Goal: Find specific page/section: Find specific page/section

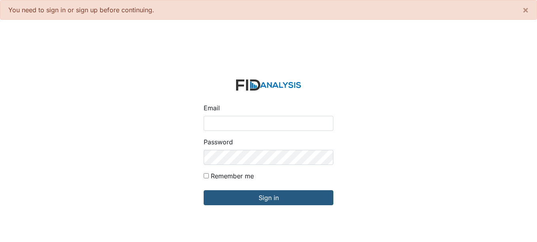
click at [207, 120] on input "Email" at bounding box center [269, 123] width 130 height 15
type input "[EMAIL_ADDRESS][DOMAIN_NAME]"
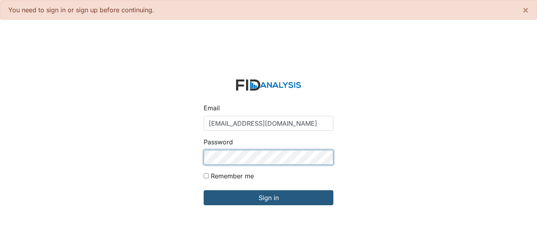
click at [204, 190] on input "Sign in" at bounding box center [269, 197] width 130 height 15
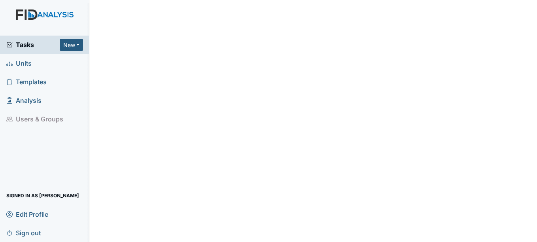
click at [28, 60] on span "Units" at bounding box center [18, 63] width 25 height 12
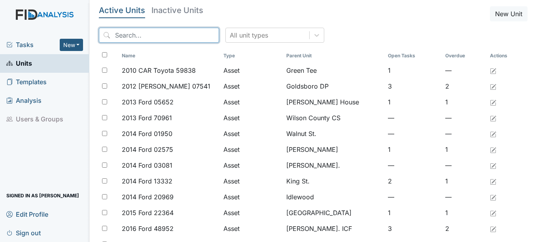
click at [137, 36] on input "search" at bounding box center [159, 35] width 120 height 15
type input "x"
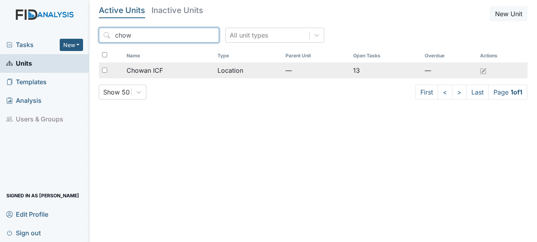
type input "chow"
click at [163, 71] on span "Chowan ICF" at bounding box center [145, 70] width 36 height 9
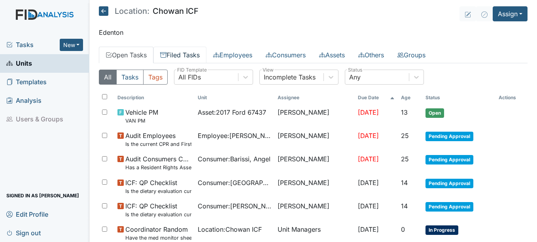
click at [197, 60] on link "Filed Tasks" at bounding box center [180, 55] width 53 height 17
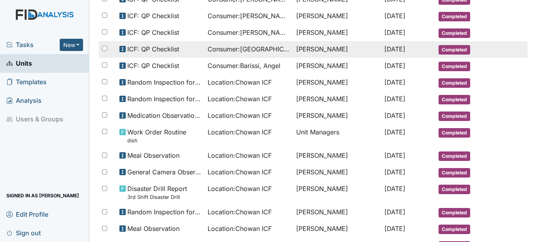
scroll to position [356, 0]
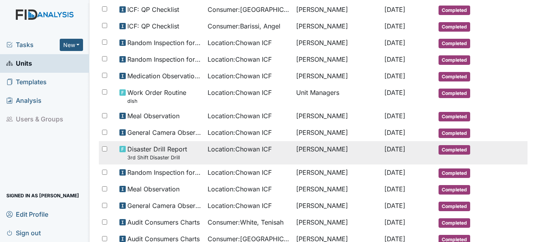
click at [205, 150] on td "Location : Chowan ICF" at bounding box center [249, 152] width 89 height 23
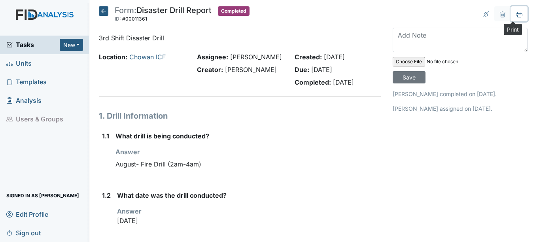
drag, startPoint x: 515, startPoint y: 14, endPoint x: 73, endPoint y: 200, distance: 479.2
click at [516, 14] on icon at bounding box center [519, 14] width 6 height 6
click at [105, 9] on icon at bounding box center [103, 10] width 9 height 9
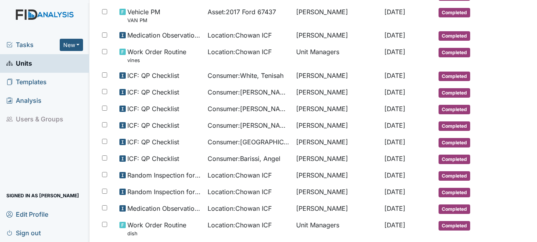
scroll to position [435, 0]
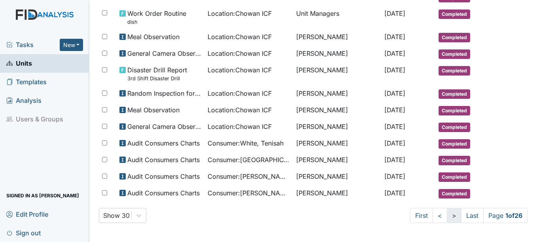
click at [449, 215] on link ">" at bounding box center [454, 215] width 15 height 15
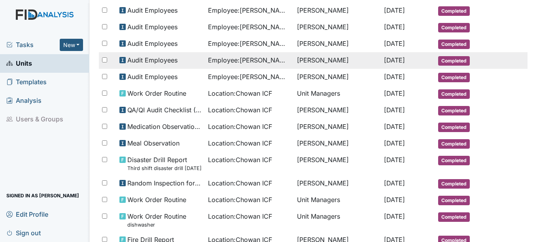
scroll to position [158, 0]
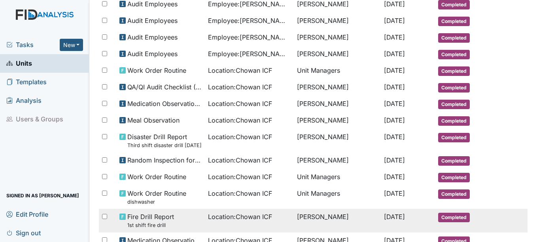
click at [450, 220] on span "Completed" at bounding box center [454, 217] width 32 height 9
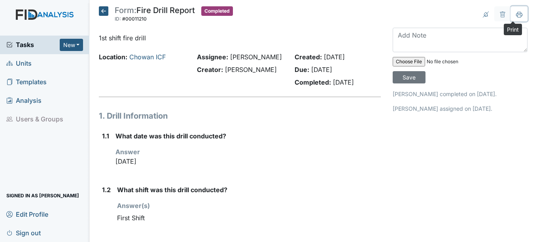
click at [516, 13] on icon at bounding box center [519, 14] width 6 height 4
click at [108, 9] on icon at bounding box center [103, 10] width 9 height 9
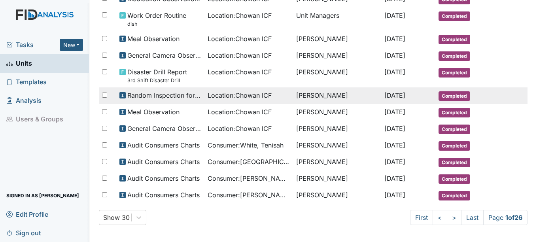
scroll to position [435, 0]
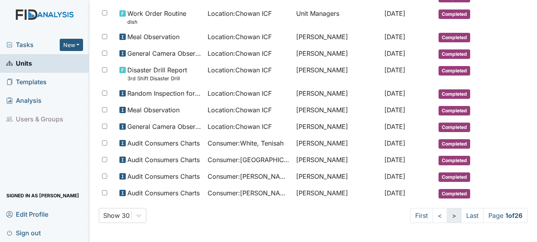
click at [448, 217] on link ">" at bounding box center [454, 215] width 15 height 15
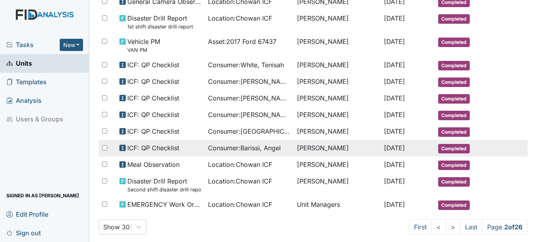
scroll to position [449, 0]
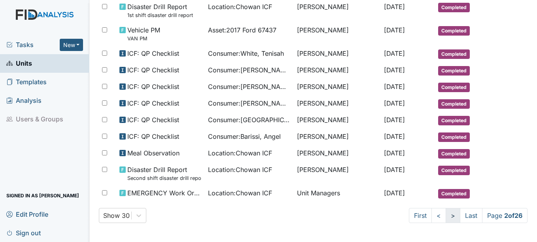
click at [446, 217] on link ">" at bounding box center [453, 215] width 15 height 15
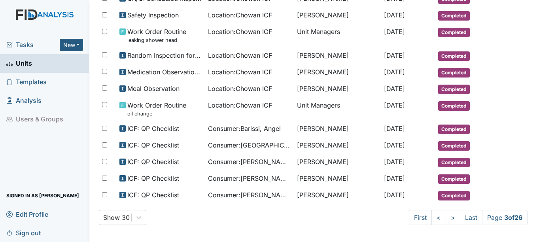
scroll to position [429, 0]
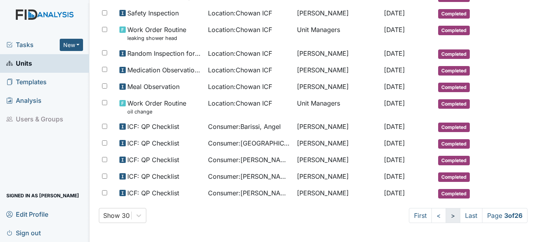
click at [446, 214] on link ">" at bounding box center [453, 215] width 15 height 15
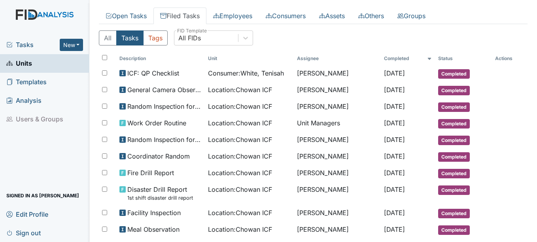
scroll to position [40, 0]
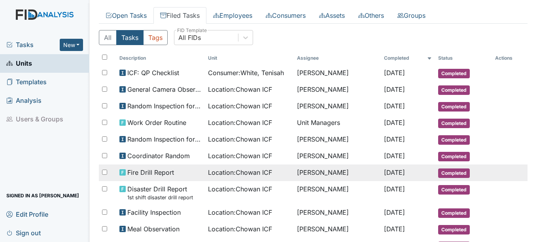
click at [442, 175] on span "Completed" at bounding box center [454, 173] width 32 height 9
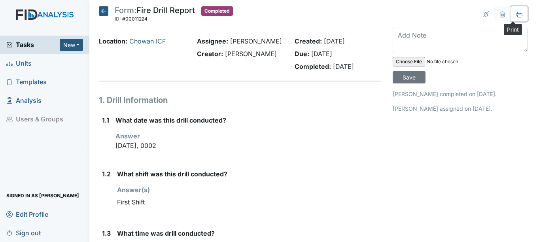
click at [519, 18] on button at bounding box center [519, 13] width 17 height 15
click at [105, 11] on icon at bounding box center [103, 10] width 9 height 9
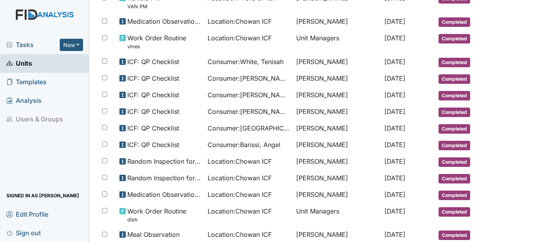
scroll to position [435, 0]
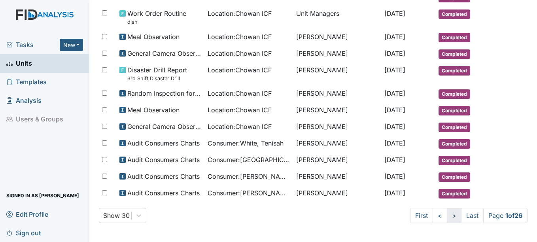
click at [448, 216] on link ">" at bounding box center [454, 215] width 15 height 15
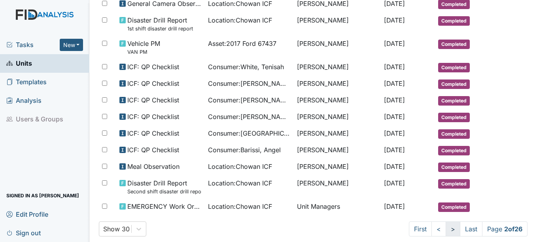
scroll to position [442, 0]
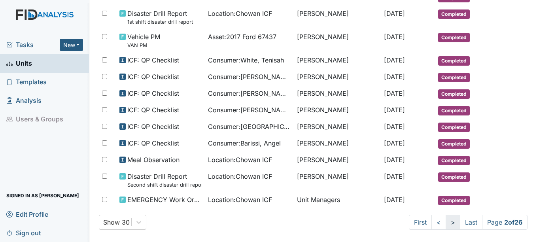
click at [448, 222] on link ">" at bounding box center [453, 222] width 15 height 15
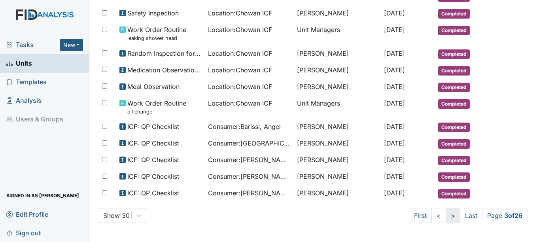
scroll to position [428, 0]
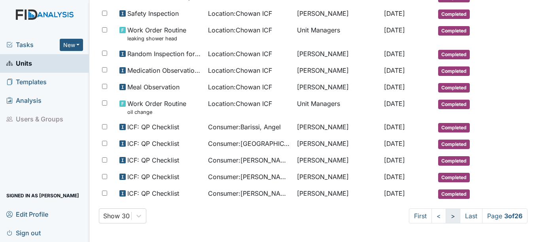
click at [446, 217] on link ">" at bounding box center [453, 216] width 15 height 15
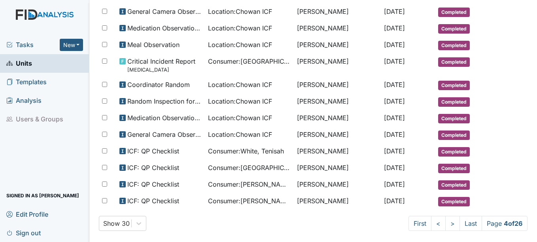
scroll to position [435, 0]
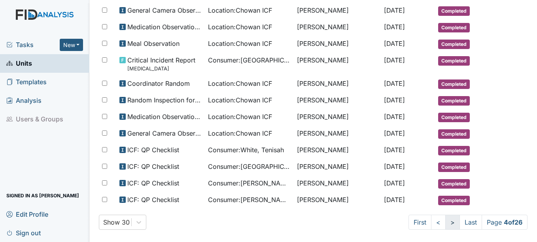
click at [447, 221] on link ">" at bounding box center [453, 222] width 15 height 15
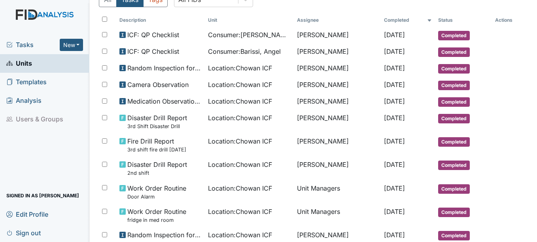
scroll to position [79, 0]
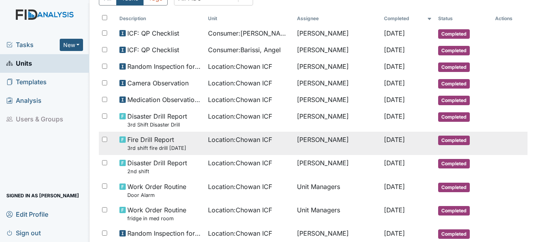
click at [438, 137] on span "Completed" at bounding box center [454, 140] width 32 height 9
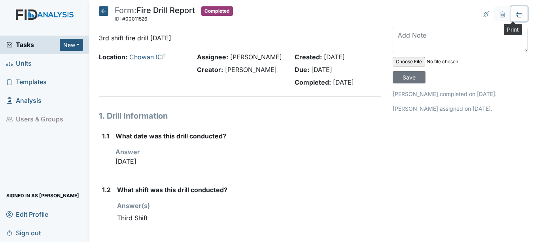
click at [515, 18] on button at bounding box center [519, 13] width 17 height 15
click at [103, 9] on icon at bounding box center [103, 10] width 9 height 9
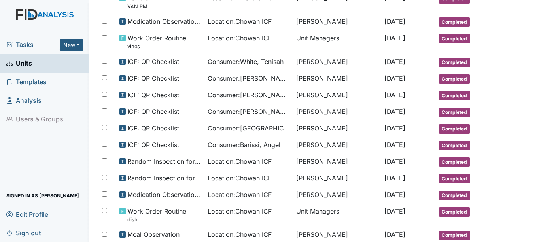
scroll to position [435, 0]
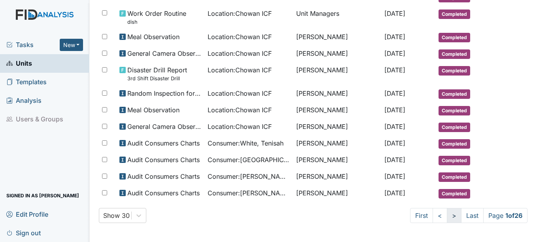
click at [451, 217] on link ">" at bounding box center [454, 215] width 15 height 15
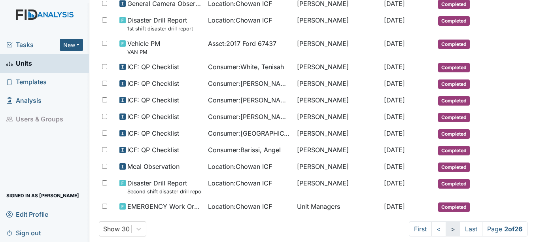
scroll to position [442, 0]
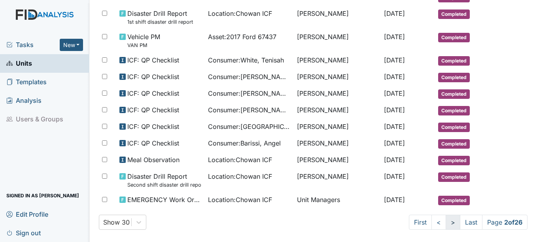
click at [447, 223] on link ">" at bounding box center [453, 222] width 15 height 15
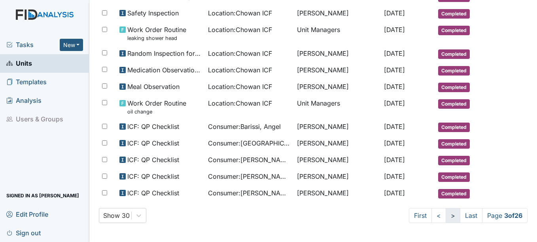
scroll to position [428, 0]
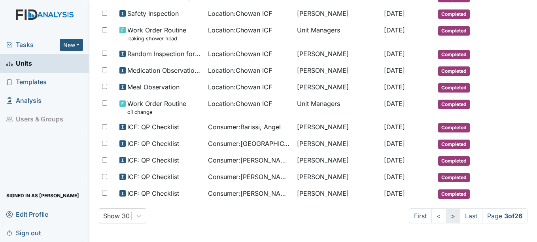
click at [446, 218] on link ">" at bounding box center [453, 216] width 15 height 15
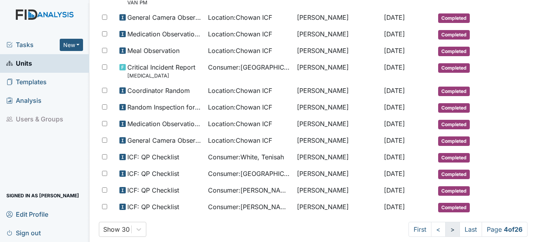
scroll to position [442, 0]
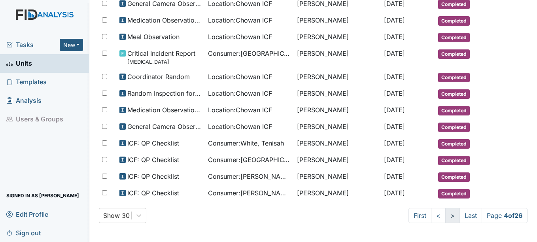
click at [446, 216] on link ">" at bounding box center [453, 215] width 15 height 15
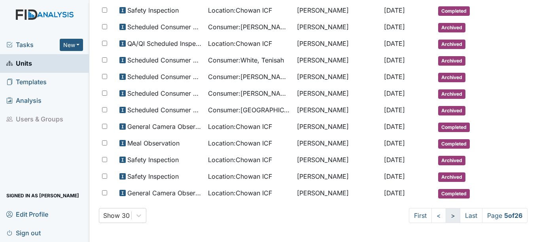
click at [446, 215] on link ">" at bounding box center [453, 215] width 15 height 15
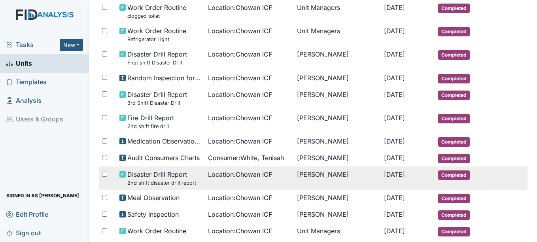
scroll to position [356, 0]
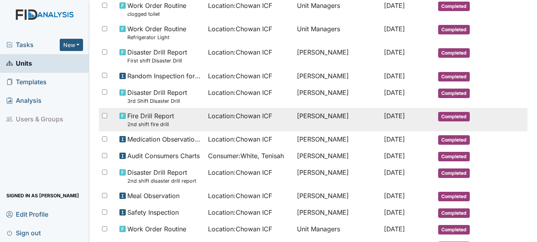
click at [340, 115] on td "[PERSON_NAME]" at bounding box center [337, 119] width 87 height 23
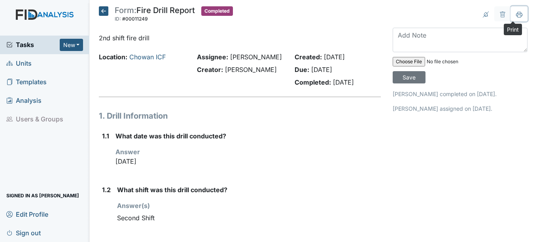
click at [516, 17] on icon at bounding box center [519, 14] width 6 height 6
click at [108, 10] on icon at bounding box center [103, 10] width 9 height 9
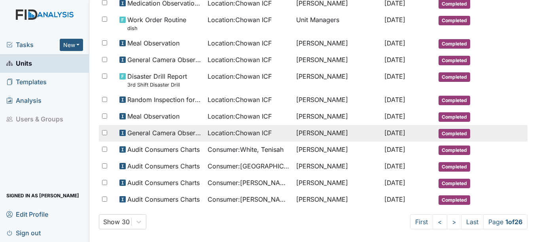
scroll to position [435, 0]
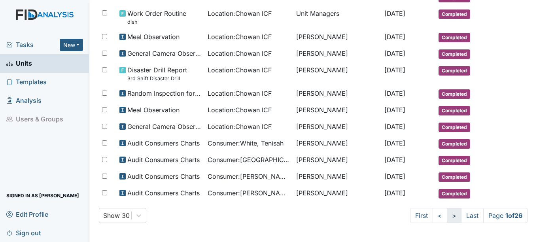
click at [448, 216] on link ">" at bounding box center [454, 215] width 15 height 15
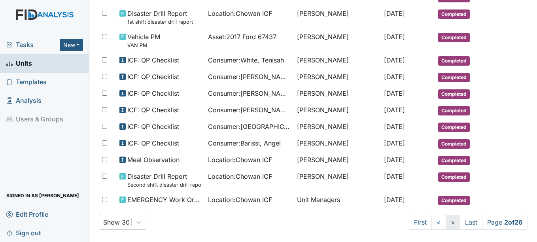
click at [448, 216] on link ">" at bounding box center [453, 222] width 15 height 15
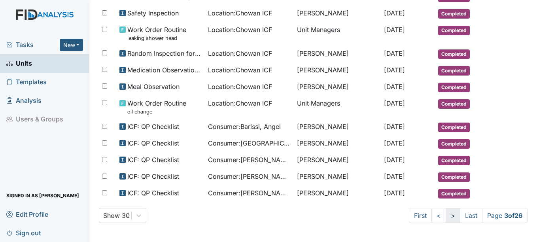
scroll to position [428, 0]
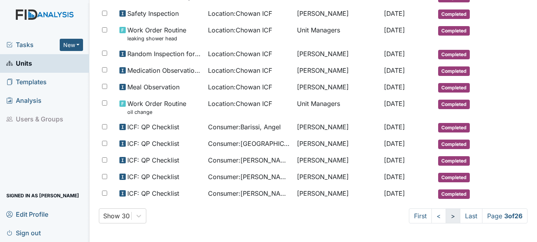
click at [448, 216] on link ">" at bounding box center [453, 216] width 15 height 15
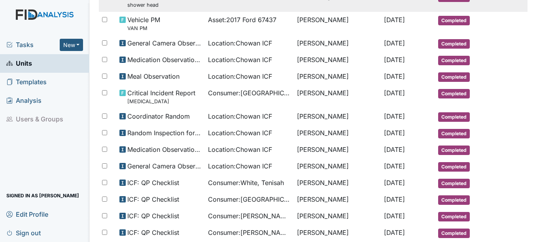
scroll to position [442, 0]
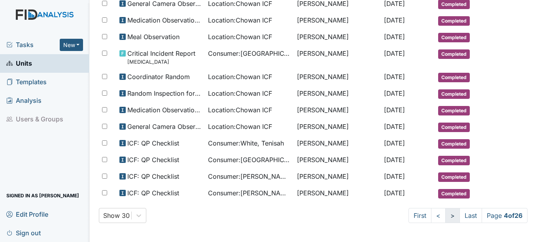
click at [446, 216] on link ">" at bounding box center [453, 215] width 15 height 15
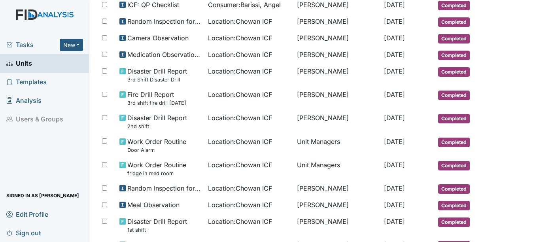
scroll to position [125, 0]
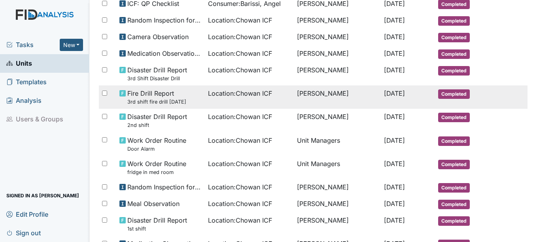
click at [438, 92] on span "Completed" at bounding box center [454, 93] width 32 height 9
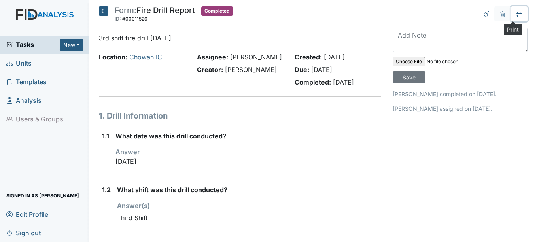
click at [516, 16] on icon at bounding box center [519, 14] width 6 height 6
click at [108, 11] on icon at bounding box center [103, 10] width 9 height 9
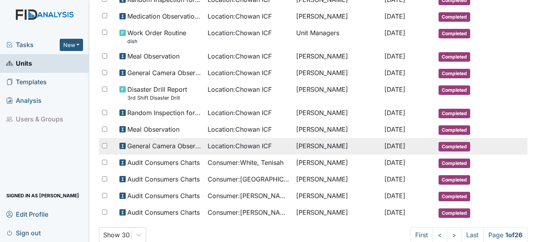
scroll to position [435, 0]
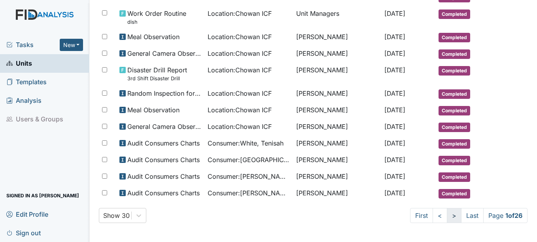
click at [447, 214] on link ">" at bounding box center [454, 215] width 15 height 15
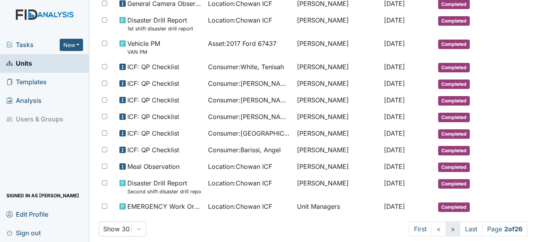
scroll to position [442, 0]
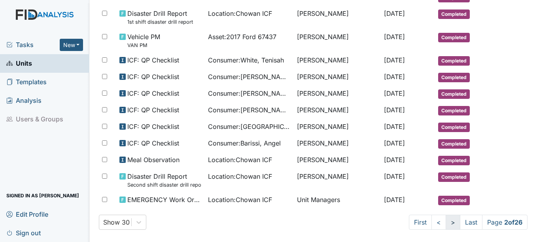
click at [446, 223] on link ">" at bounding box center [453, 222] width 15 height 15
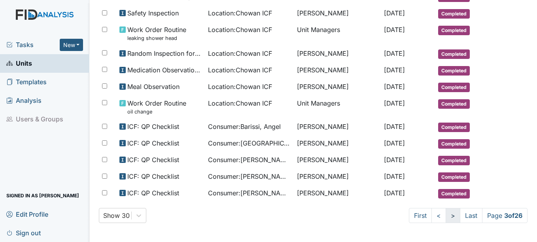
scroll to position [428, 0]
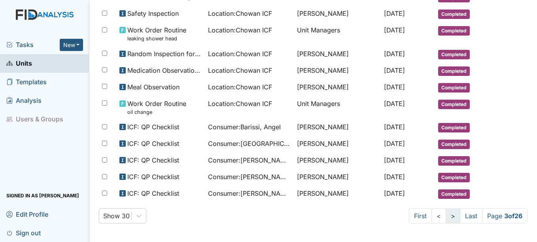
click at [446, 223] on link ">" at bounding box center [453, 216] width 15 height 15
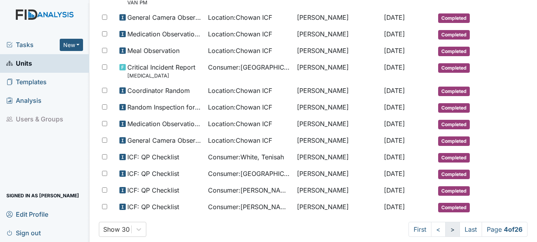
scroll to position [442, 0]
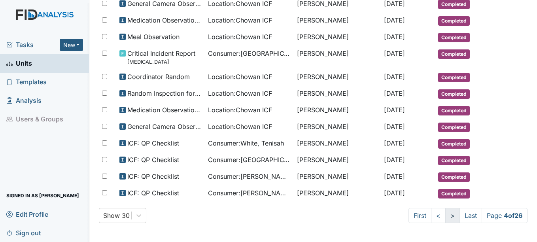
click at [446, 220] on link ">" at bounding box center [453, 215] width 15 height 15
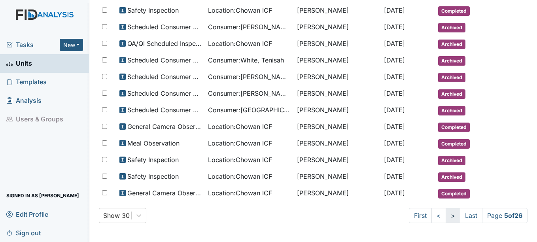
click at [446, 220] on link ">" at bounding box center [453, 215] width 15 height 15
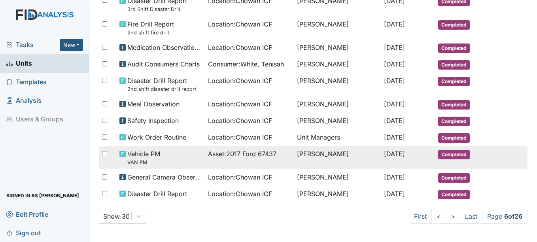
scroll to position [449, 0]
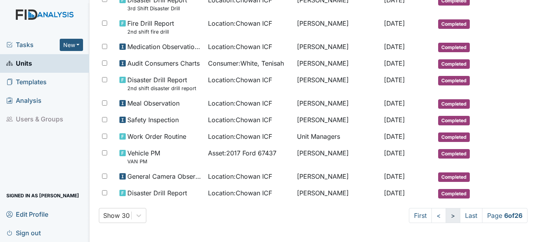
click at [446, 216] on link ">" at bounding box center [453, 215] width 15 height 15
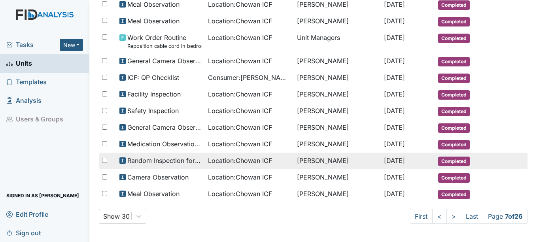
scroll to position [429, 0]
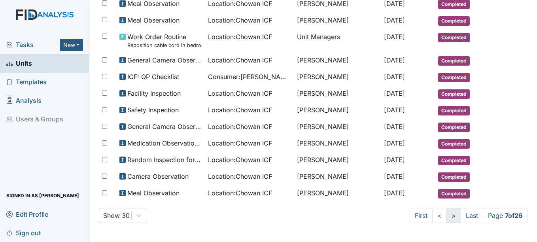
click at [447, 218] on link ">" at bounding box center [454, 215] width 15 height 15
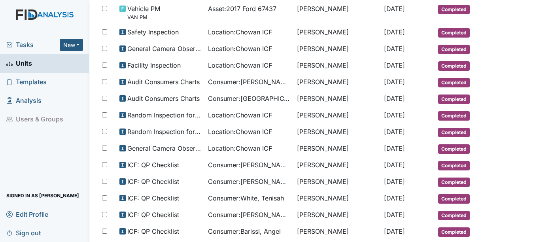
scroll to position [449, 0]
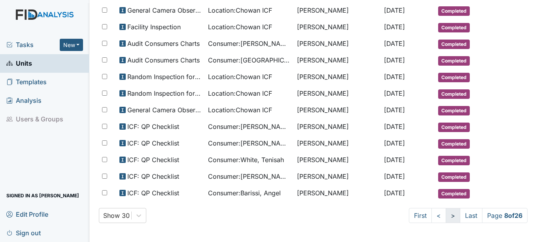
click at [446, 216] on link ">" at bounding box center [453, 215] width 15 height 15
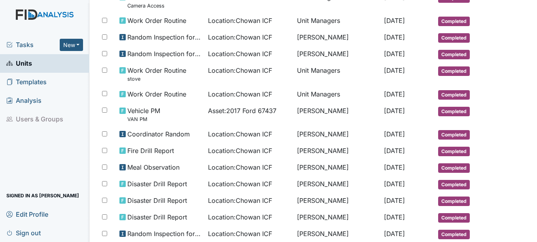
scroll to position [231, 0]
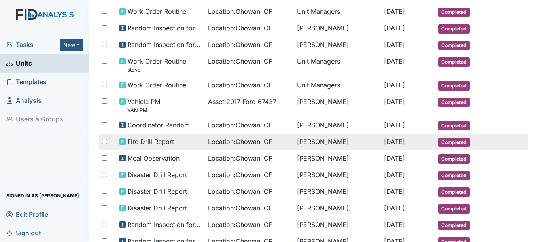
click at [450, 139] on span "Completed" at bounding box center [454, 142] width 32 height 9
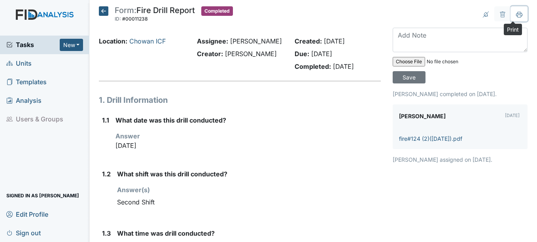
click at [516, 15] on icon at bounding box center [519, 14] width 6 height 6
click at [102, 7] on icon at bounding box center [103, 10] width 9 height 9
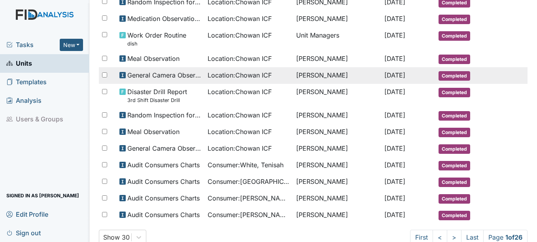
scroll to position [435, 0]
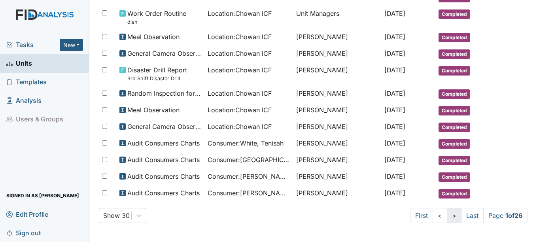
click at [449, 218] on link ">" at bounding box center [454, 215] width 15 height 15
click at [449, 218] on link ">" at bounding box center [453, 215] width 15 height 15
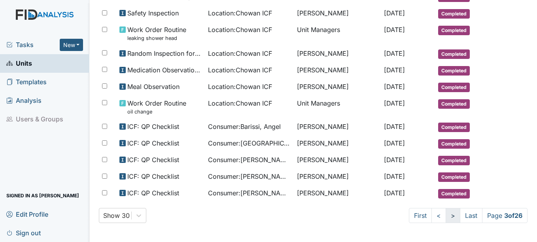
scroll to position [428, 0]
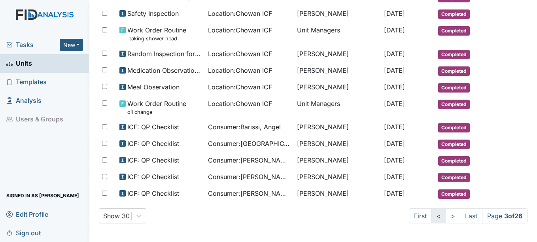
click at [432, 217] on link "<" at bounding box center [439, 216] width 15 height 15
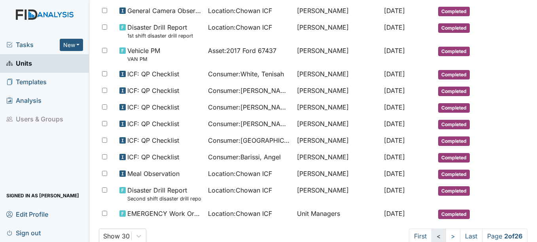
scroll to position [442, 0]
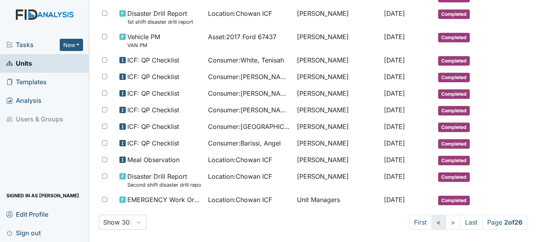
click at [432, 222] on link "<" at bounding box center [439, 222] width 15 height 15
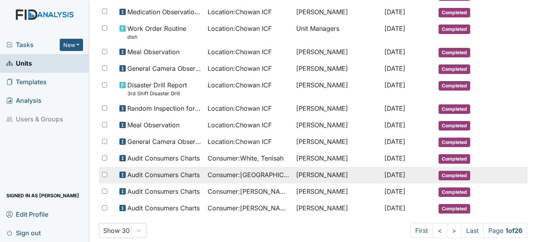
scroll to position [435, 0]
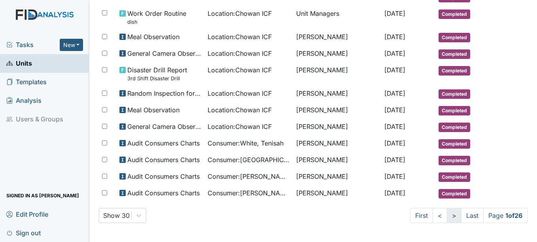
click at [447, 216] on link ">" at bounding box center [454, 215] width 15 height 15
click at [446, 216] on link ">" at bounding box center [453, 215] width 15 height 15
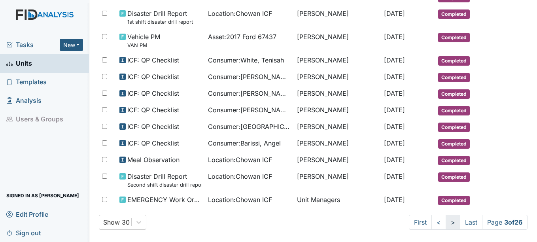
click at [446, 216] on link ">" at bounding box center [453, 222] width 15 height 15
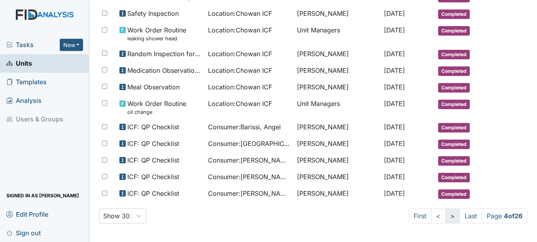
click at [446, 216] on link ">" at bounding box center [453, 216] width 15 height 15
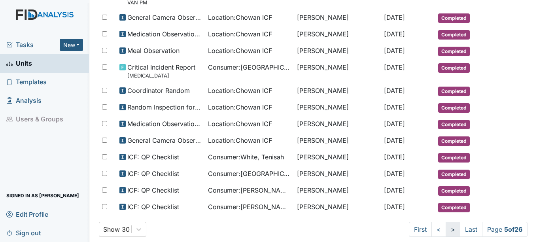
scroll to position [442, 0]
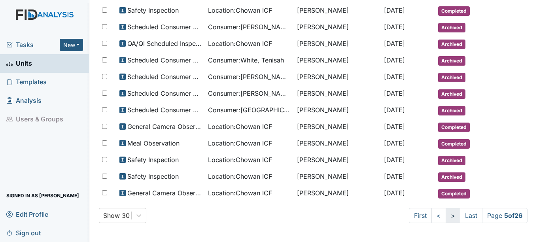
click at [446, 217] on link ">" at bounding box center [453, 215] width 15 height 15
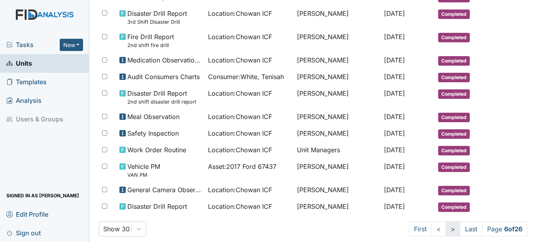
click at [446, 227] on link ">" at bounding box center [453, 229] width 15 height 15
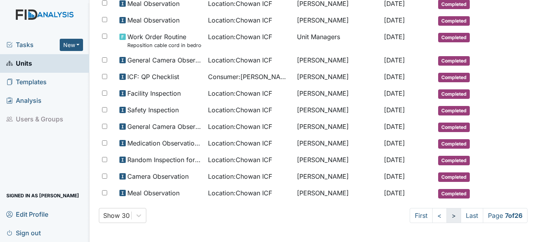
click at [447, 213] on link ">" at bounding box center [454, 215] width 15 height 15
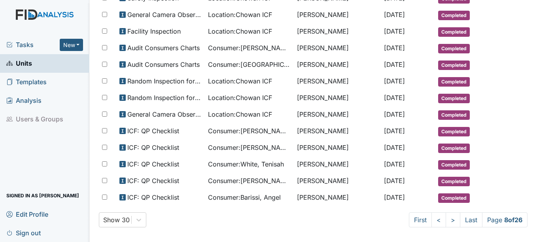
scroll to position [449, 0]
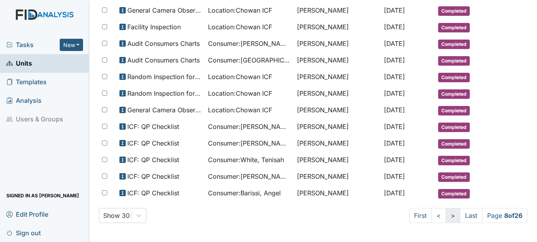
click at [446, 218] on link ">" at bounding box center [453, 215] width 15 height 15
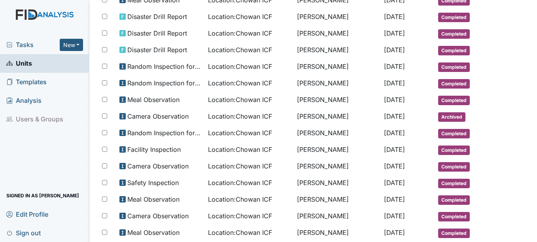
scroll to position [429, 0]
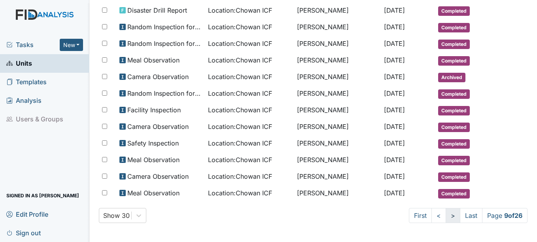
click at [446, 214] on link ">" at bounding box center [453, 215] width 15 height 15
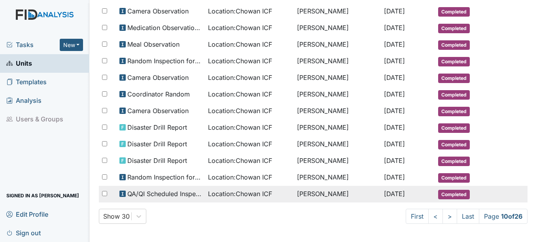
scroll to position [401, 0]
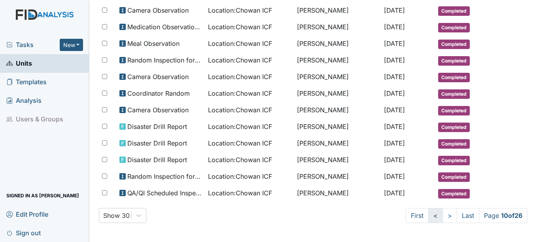
click at [429, 218] on link "<" at bounding box center [436, 215] width 15 height 15
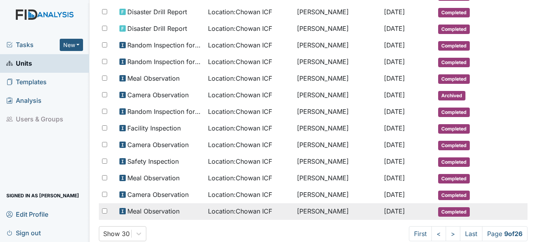
scroll to position [429, 0]
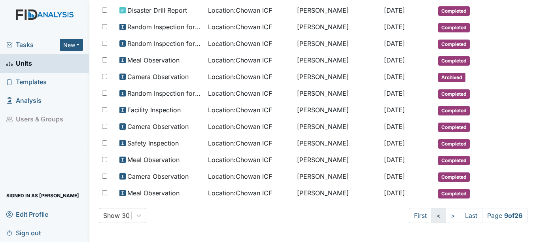
click at [432, 216] on link "<" at bounding box center [439, 215] width 15 height 15
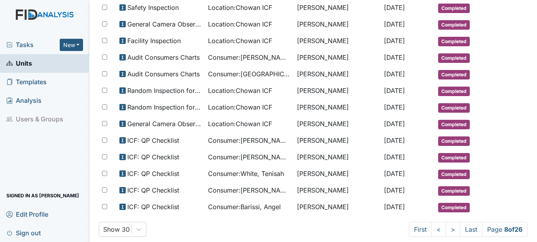
scroll to position [449, 0]
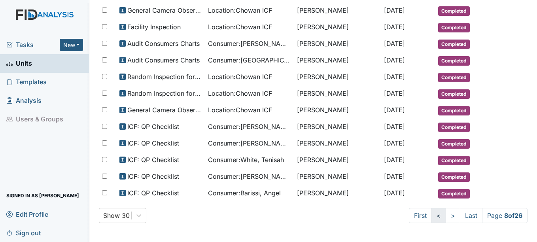
click at [432, 218] on link "<" at bounding box center [439, 215] width 15 height 15
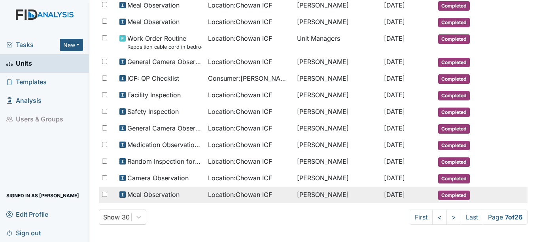
scroll to position [429, 0]
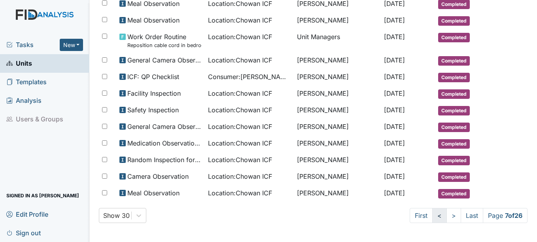
click at [433, 213] on link "<" at bounding box center [440, 215] width 15 height 15
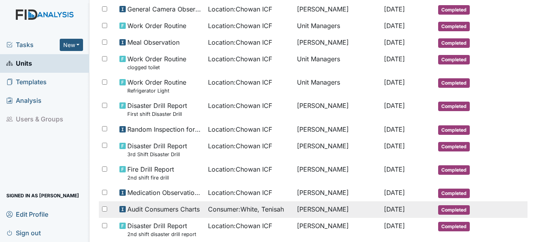
scroll to position [317, 0]
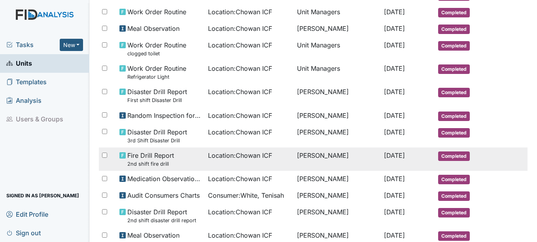
click at [451, 156] on span "Completed" at bounding box center [454, 156] width 32 height 9
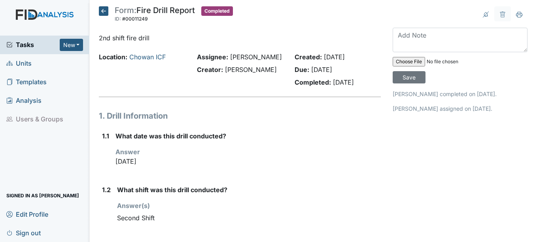
click at [102, 8] on icon at bounding box center [103, 10] width 9 height 9
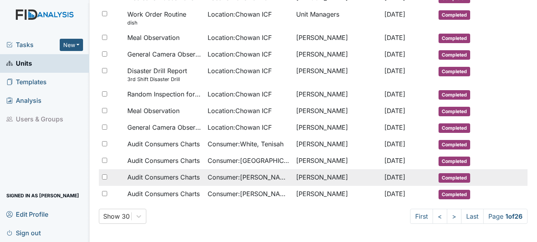
scroll to position [435, 0]
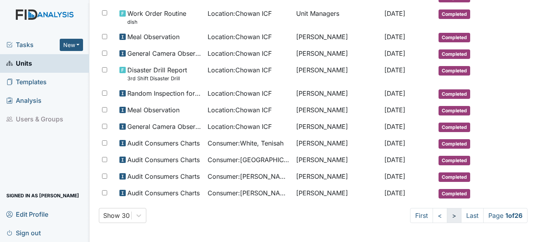
click at [447, 218] on link ">" at bounding box center [454, 215] width 15 height 15
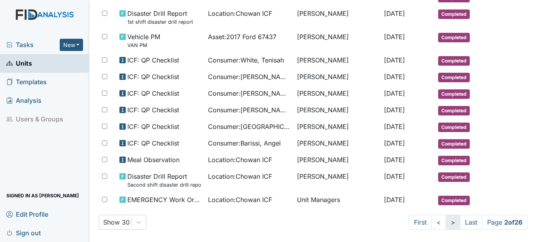
click at [446, 218] on link ">" at bounding box center [453, 222] width 15 height 15
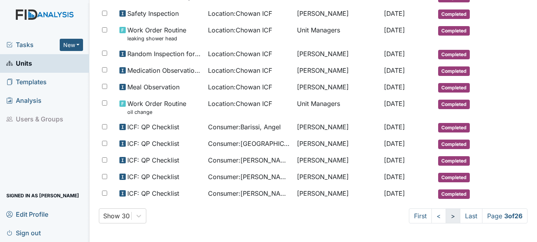
click at [446, 218] on link ">" at bounding box center [453, 216] width 15 height 15
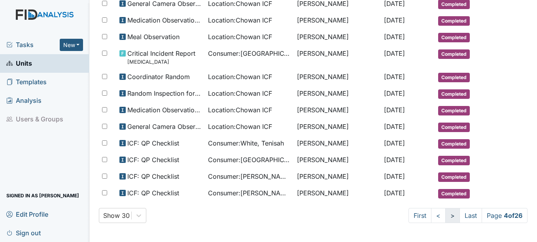
click at [446, 218] on link ">" at bounding box center [453, 215] width 15 height 15
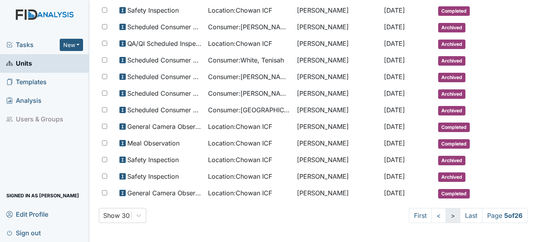
click at [446, 216] on link ">" at bounding box center [453, 215] width 15 height 15
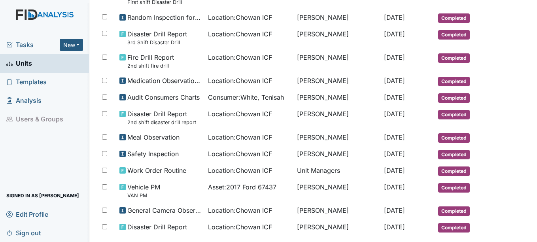
scroll to position [449, 0]
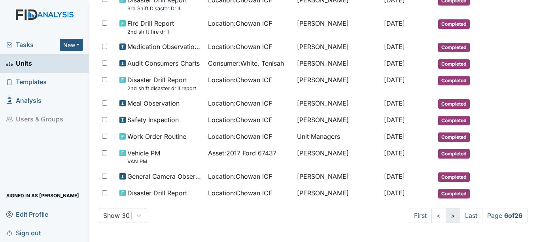
click at [448, 217] on link ">" at bounding box center [453, 215] width 15 height 15
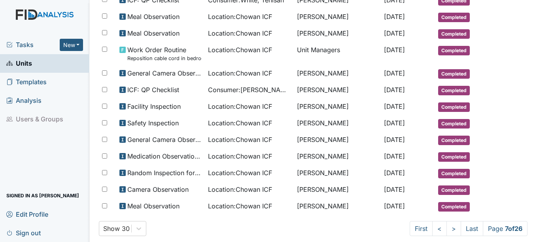
scroll to position [429, 0]
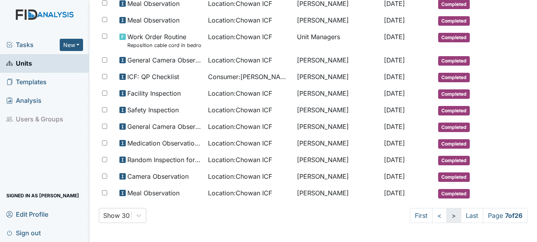
click at [447, 216] on link ">" at bounding box center [454, 215] width 15 height 15
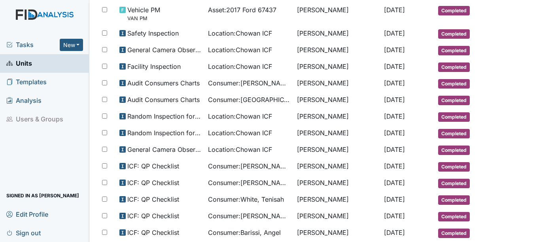
scroll to position [449, 0]
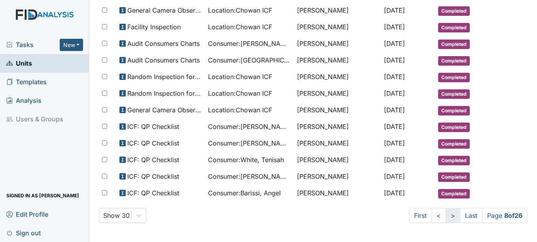
click at [446, 218] on link ">" at bounding box center [453, 215] width 15 height 15
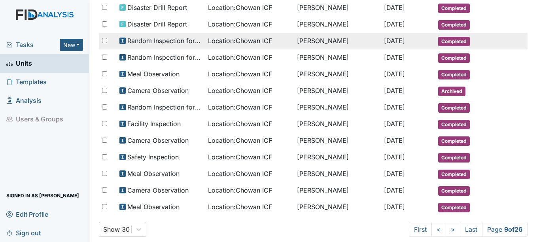
scroll to position [429, 0]
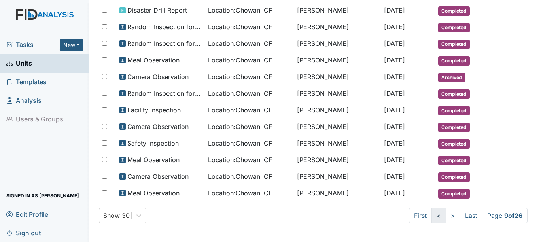
click at [433, 216] on link "<" at bounding box center [439, 215] width 15 height 15
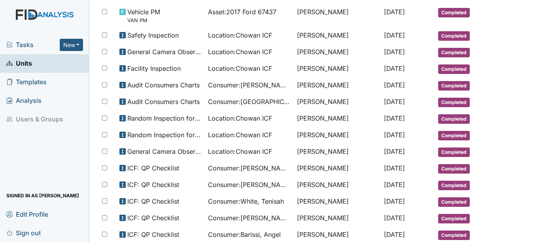
scroll to position [449, 0]
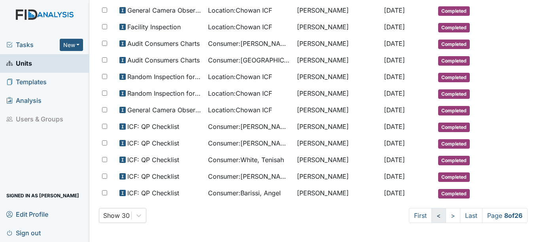
click at [432, 218] on link "<" at bounding box center [439, 215] width 15 height 15
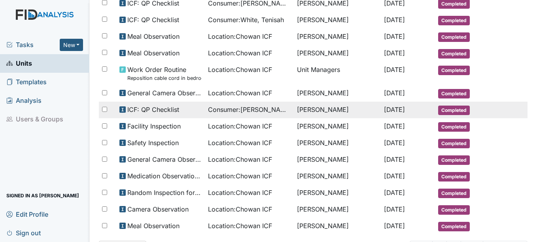
scroll to position [429, 0]
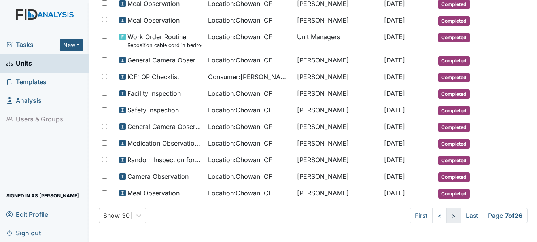
click at [447, 214] on link ">" at bounding box center [454, 215] width 15 height 15
click at [446, 214] on link ">" at bounding box center [453, 215] width 15 height 15
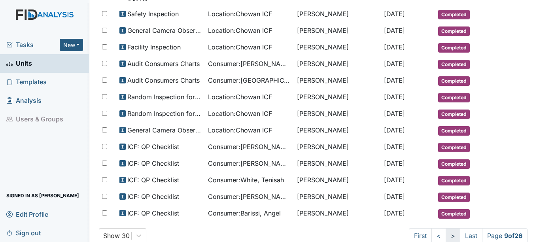
click at [446, 228] on link ">" at bounding box center [453, 235] width 15 height 15
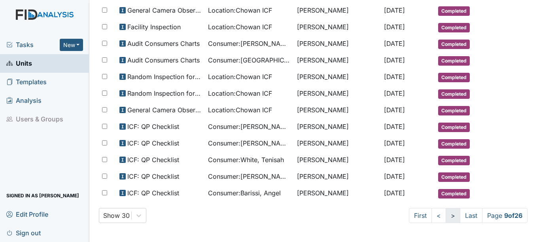
click at [446, 214] on link ">" at bounding box center [453, 215] width 15 height 15
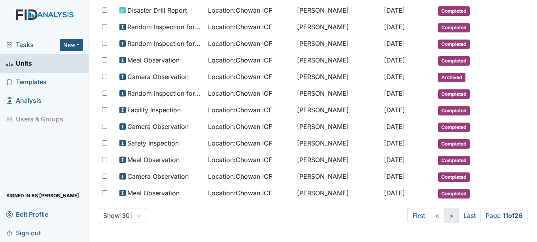
scroll to position [401, 0]
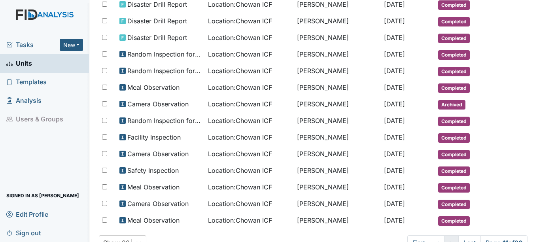
click at [444, 235] on link ">" at bounding box center [451, 242] width 15 height 15
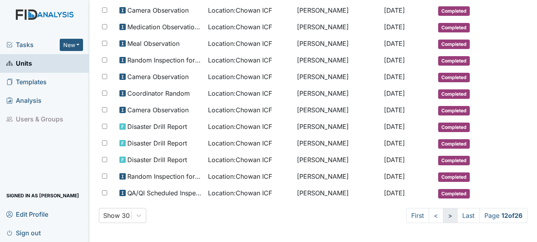
click at [443, 214] on link ">" at bounding box center [450, 215] width 15 height 15
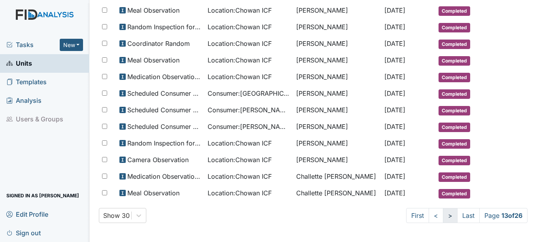
click at [443, 214] on link ">" at bounding box center [450, 215] width 15 height 15
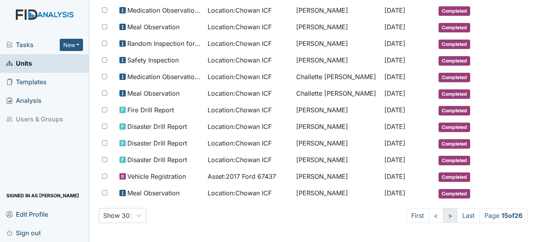
click at [443, 214] on link ">" at bounding box center [450, 215] width 15 height 15
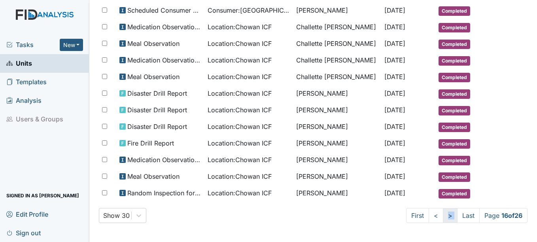
click at [443, 214] on link ">" at bounding box center [450, 215] width 15 height 15
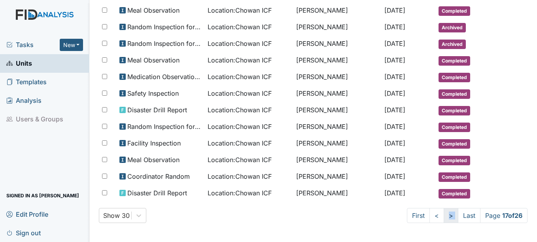
click at [444, 214] on link ">" at bounding box center [451, 215] width 15 height 15
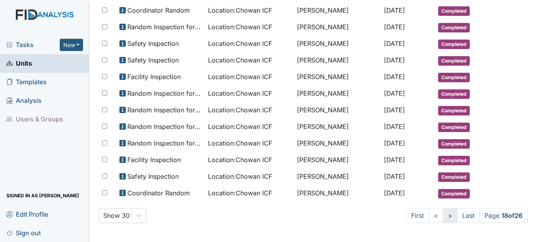
click at [443, 214] on link ">" at bounding box center [450, 215] width 15 height 15
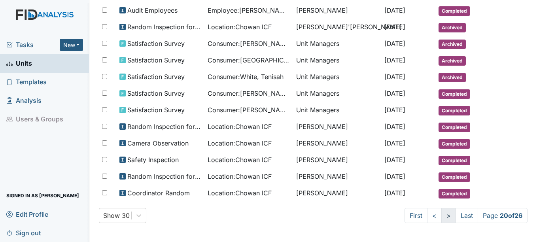
click at [442, 214] on link ">" at bounding box center [449, 215] width 15 height 15
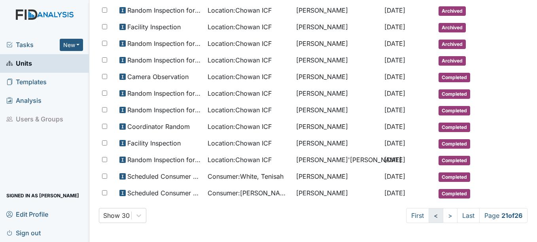
click at [429, 218] on link "<" at bounding box center [436, 215] width 15 height 15
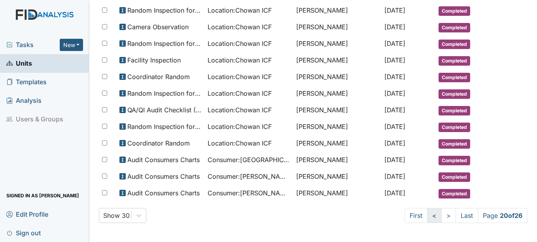
click at [427, 218] on link "<" at bounding box center [434, 215] width 15 height 15
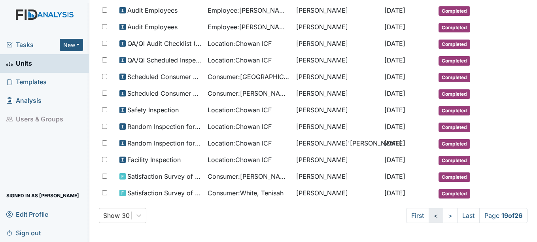
click at [429, 218] on link "<" at bounding box center [436, 215] width 15 height 15
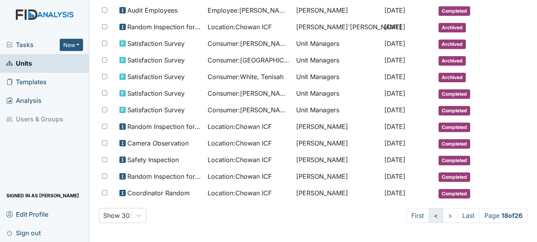
click at [429, 218] on link "<" at bounding box center [436, 215] width 15 height 15
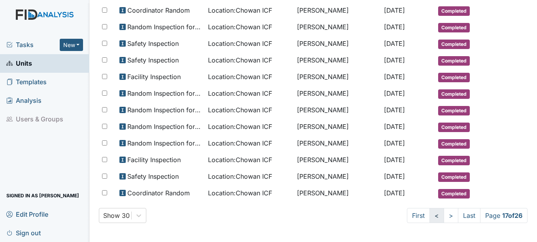
click at [430, 218] on link "<" at bounding box center [437, 215] width 15 height 15
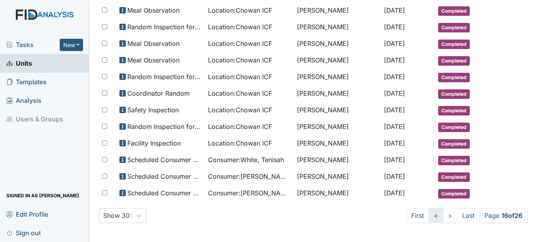
click at [429, 218] on link "<" at bounding box center [436, 215] width 15 height 15
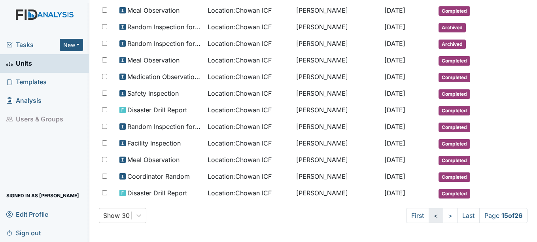
click at [429, 218] on link "<" at bounding box center [436, 215] width 15 height 15
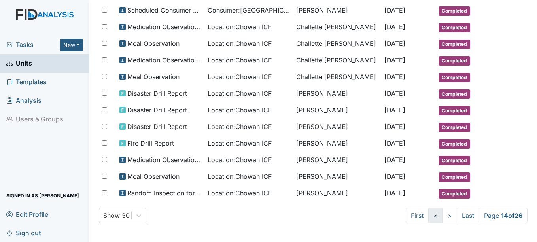
click at [429, 218] on link "<" at bounding box center [436, 215] width 15 height 15
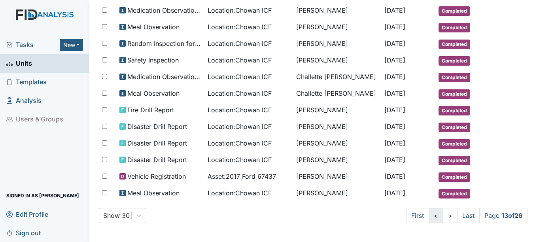
click at [429, 218] on link "<" at bounding box center [436, 215] width 15 height 15
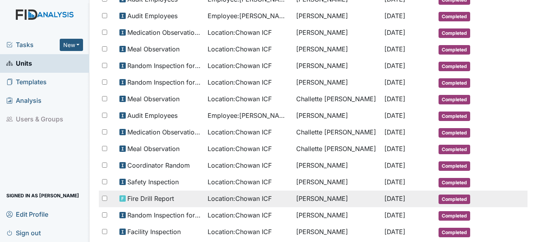
scroll to position [317, 0]
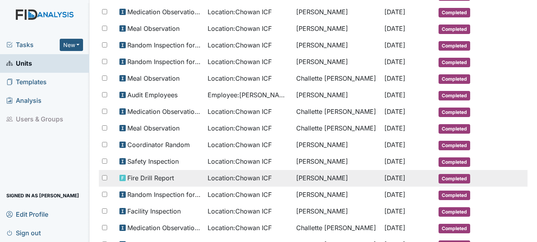
click at [447, 178] on span "Completed" at bounding box center [455, 178] width 32 height 9
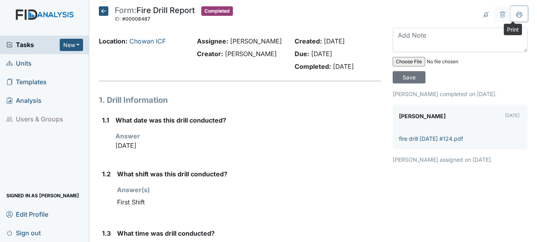
click at [512, 19] on button at bounding box center [519, 13] width 17 height 15
click at [104, 13] on icon at bounding box center [103, 10] width 9 height 9
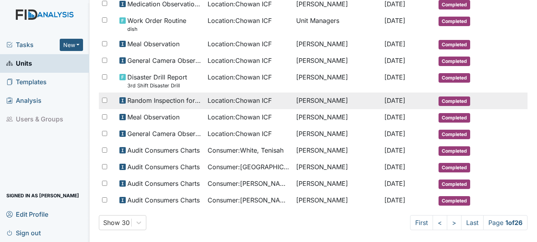
scroll to position [435, 0]
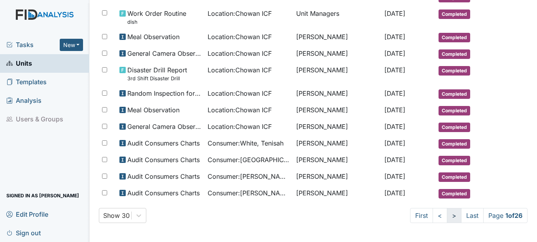
click at [448, 217] on link ">" at bounding box center [454, 215] width 15 height 15
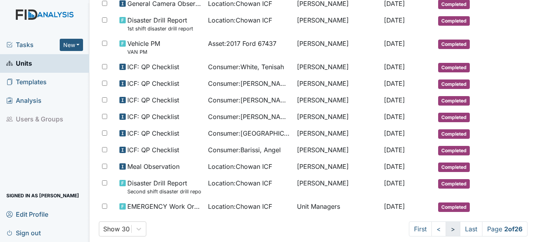
scroll to position [442, 0]
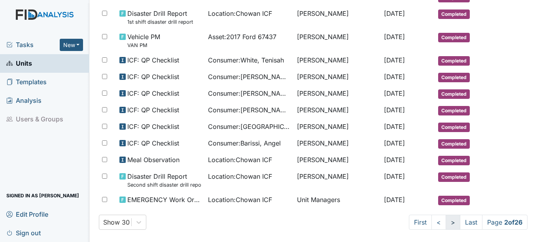
click at [446, 223] on link ">" at bounding box center [453, 222] width 15 height 15
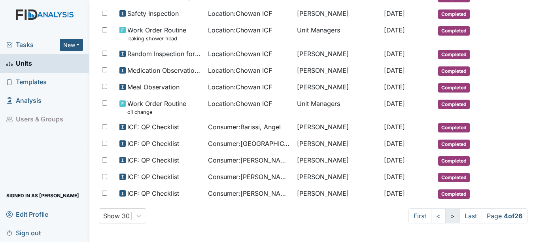
click at [446, 223] on link ">" at bounding box center [453, 216] width 15 height 15
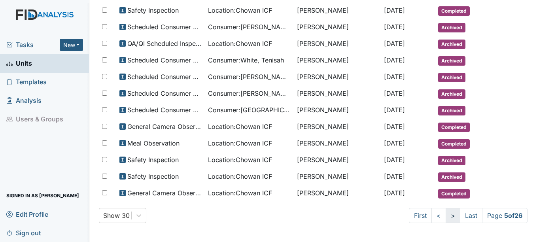
click at [446, 223] on link ">" at bounding box center [453, 215] width 15 height 15
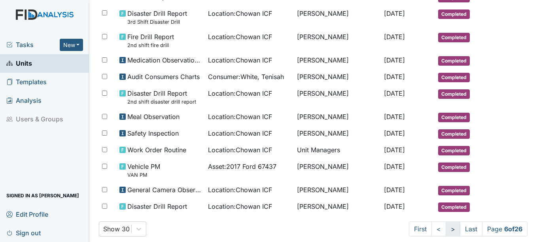
click at [446, 222] on link ">" at bounding box center [453, 229] width 15 height 15
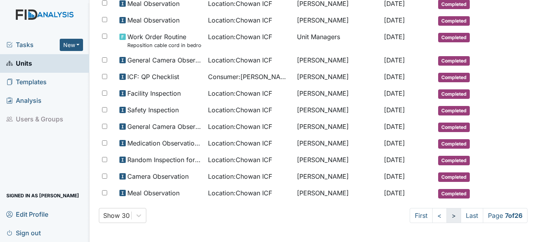
click at [447, 220] on link ">" at bounding box center [454, 215] width 15 height 15
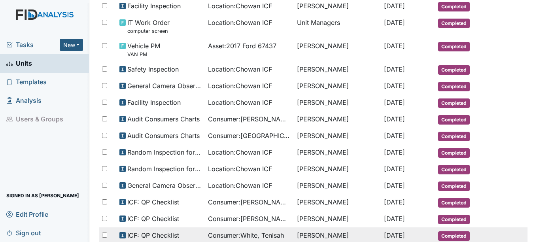
scroll to position [449, 0]
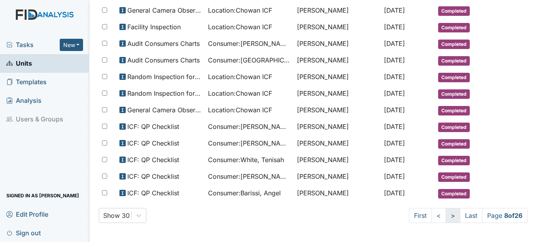
click at [446, 219] on link ">" at bounding box center [453, 215] width 15 height 15
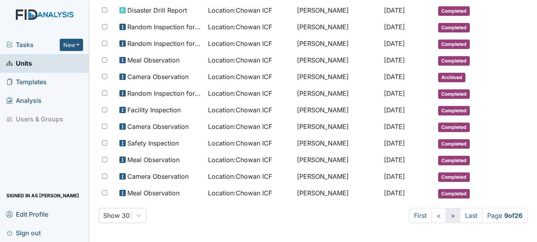
scroll to position [429, 0]
click at [446, 217] on link ">" at bounding box center [453, 215] width 15 height 15
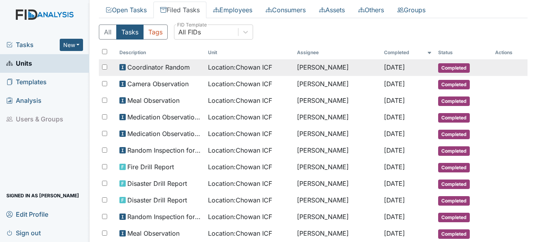
scroll to position [85, 0]
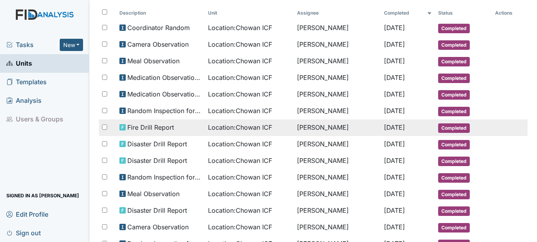
click at [384, 128] on span "Dec 18, 2024" at bounding box center [394, 127] width 21 height 8
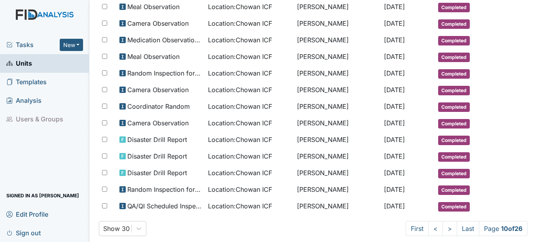
scroll to position [401, 0]
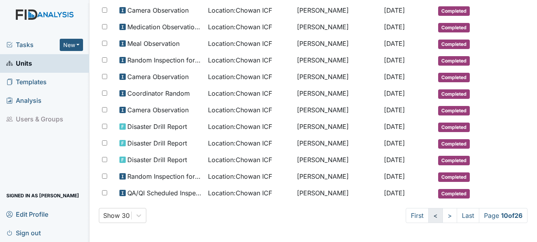
click at [429, 214] on link "<" at bounding box center [436, 215] width 15 height 15
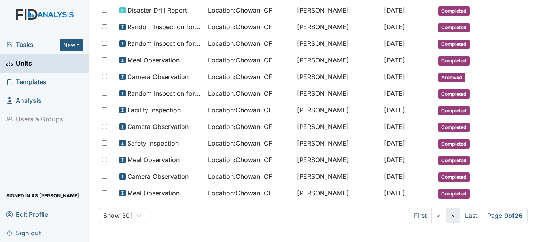
click at [446, 217] on link ">" at bounding box center [453, 215] width 15 height 15
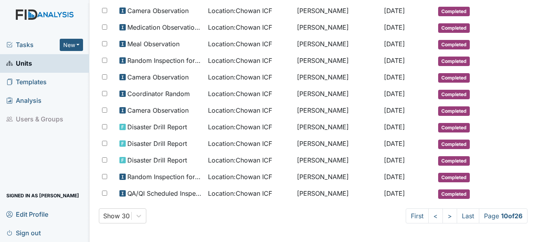
scroll to position [401, 0]
click at [443, 216] on link ">" at bounding box center [450, 215] width 15 height 15
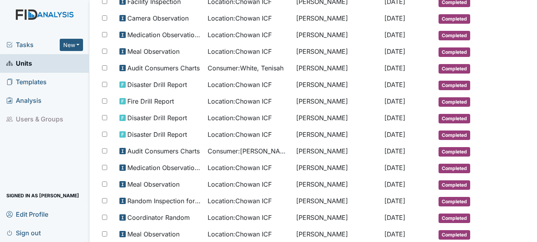
scroll to position [203, 0]
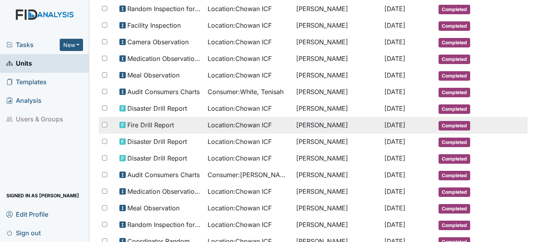
click at [446, 122] on span "Completed" at bounding box center [455, 125] width 32 height 9
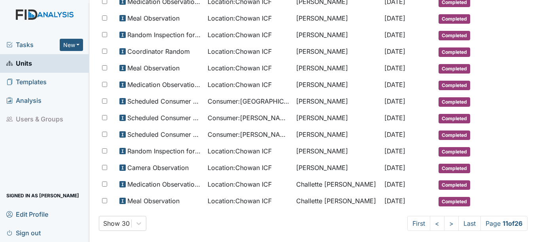
scroll to position [401, 0]
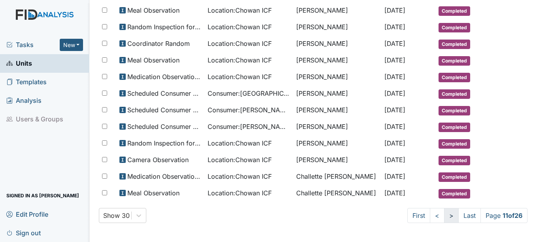
click at [444, 215] on link ">" at bounding box center [451, 215] width 15 height 15
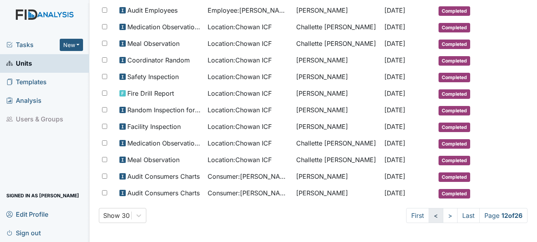
click at [429, 216] on link "<" at bounding box center [436, 215] width 15 height 15
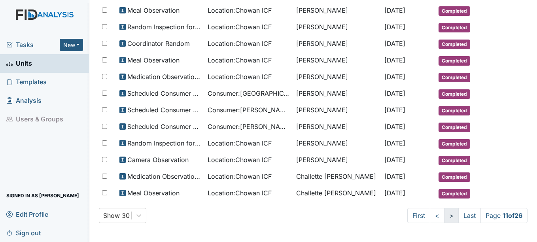
click at [444, 215] on link ">" at bounding box center [451, 215] width 15 height 15
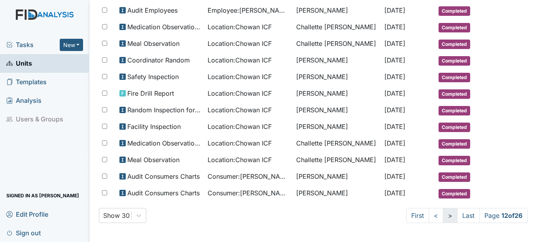
click at [443, 216] on link ">" at bounding box center [450, 215] width 15 height 15
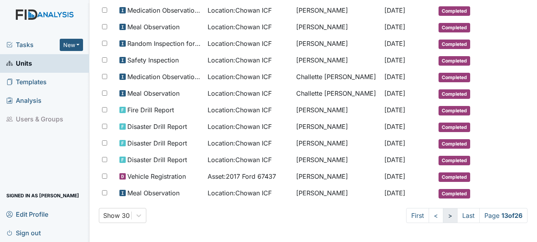
click at [445, 216] on link ">" at bounding box center [450, 215] width 15 height 15
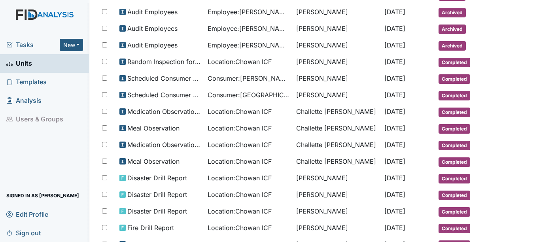
scroll to position [356, 0]
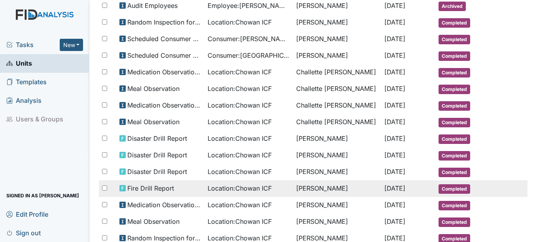
click at [439, 189] on span "Completed" at bounding box center [455, 188] width 32 height 9
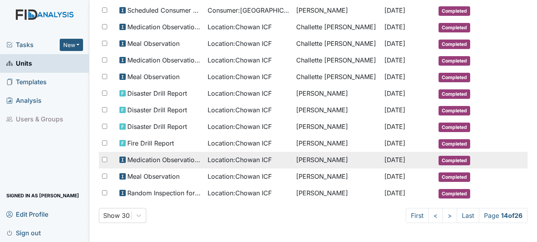
scroll to position [362, 0]
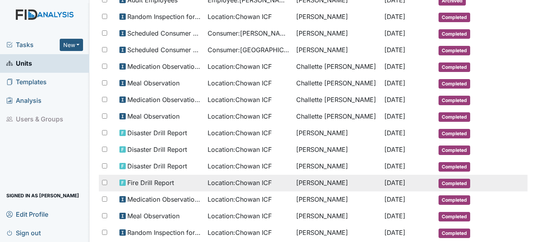
click at [449, 183] on span "Completed" at bounding box center [455, 183] width 32 height 9
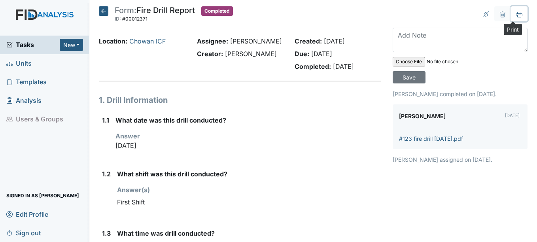
click at [518, 16] on icon at bounding box center [520, 16] width 4 height 3
click at [516, 17] on icon at bounding box center [519, 14] width 6 height 6
drag, startPoint x: 510, startPoint y: 17, endPoint x: 68, endPoint y: 201, distance: 478.3
click at [511, 17] on button at bounding box center [519, 13] width 17 height 15
click at [516, 12] on icon at bounding box center [519, 14] width 6 height 6
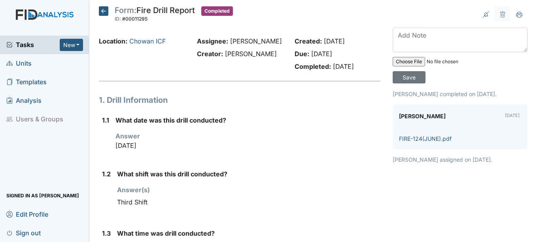
click at [101, 10] on icon at bounding box center [103, 10] width 9 height 9
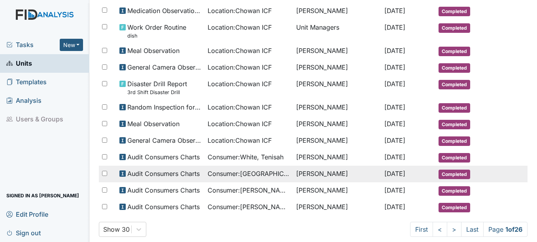
scroll to position [435, 0]
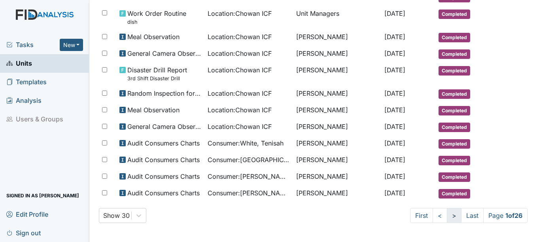
click at [450, 214] on link ">" at bounding box center [454, 215] width 15 height 15
click at [450, 214] on link ">" at bounding box center [453, 215] width 15 height 15
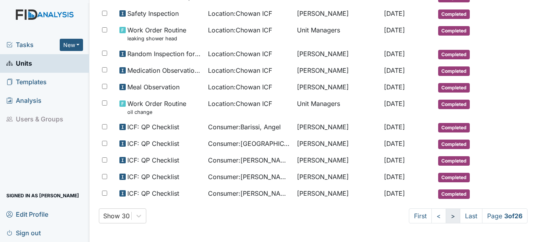
click at [450, 214] on link ">" at bounding box center [453, 216] width 15 height 15
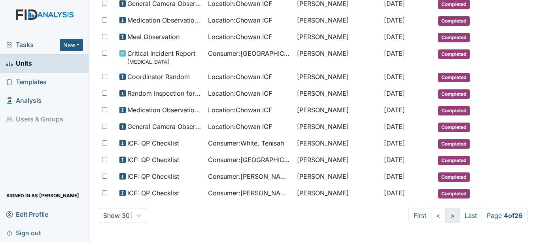
click at [448, 216] on link ">" at bounding box center [453, 215] width 15 height 15
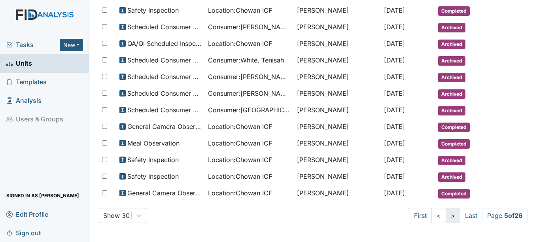
click at [446, 218] on link ">" at bounding box center [453, 215] width 15 height 15
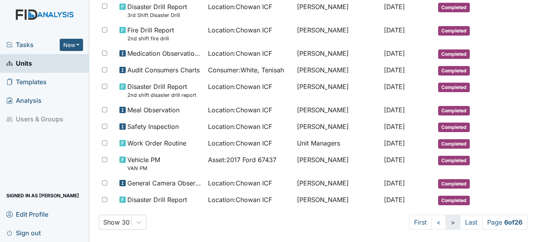
scroll to position [435, 0]
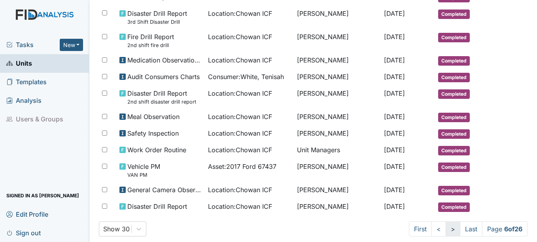
click at [446, 227] on link ">" at bounding box center [453, 229] width 15 height 15
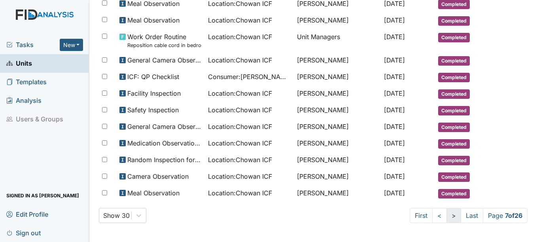
click at [447, 220] on link ">" at bounding box center [454, 215] width 15 height 15
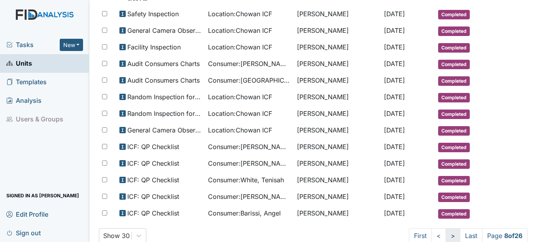
scroll to position [449, 0]
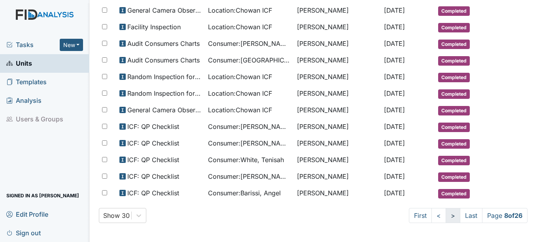
click at [448, 216] on link ">" at bounding box center [453, 215] width 15 height 15
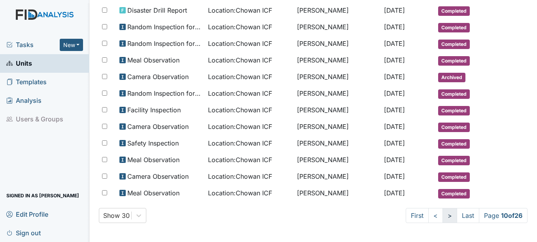
click at [443, 216] on link ">" at bounding box center [450, 215] width 15 height 15
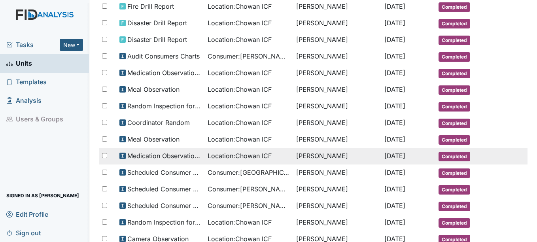
scroll to position [283, 0]
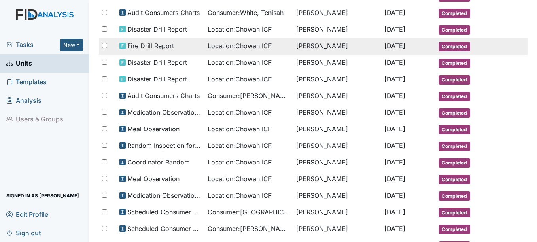
click at [449, 45] on span "Completed" at bounding box center [455, 46] width 32 height 9
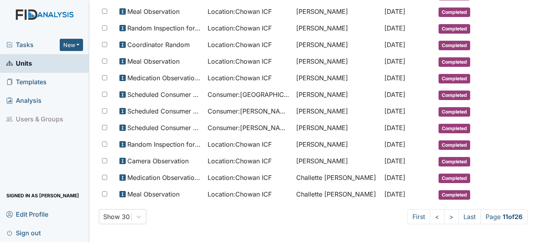
scroll to position [401, 0]
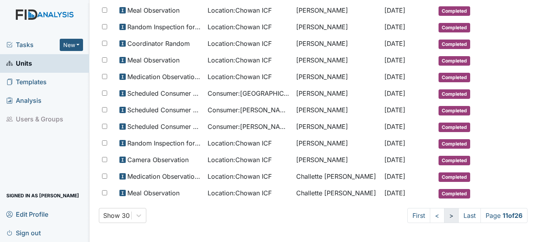
click at [444, 220] on link ">" at bounding box center [451, 215] width 15 height 15
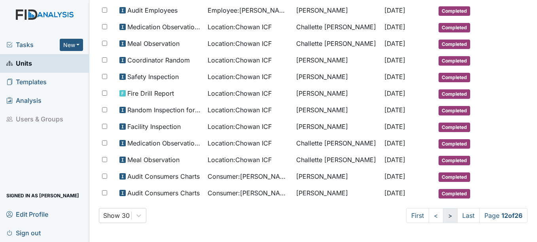
click at [443, 220] on link ">" at bounding box center [450, 215] width 15 height 15
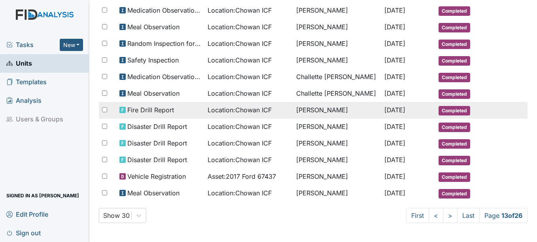
click at [439, 109] on span "Completed" at bounding box center [455, 110] width 32 height 9
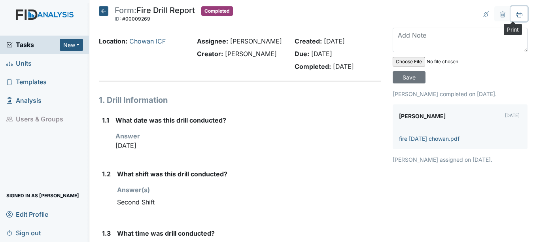
click at [516, 16] on icon at bounding box center [519, 14] width 6 height 6
click at [516, 12] on icon at bounding box center [519, 14] width 6 height 6
click at [103, 13] on icon at bounding box center [103, 10] width 9 height 9
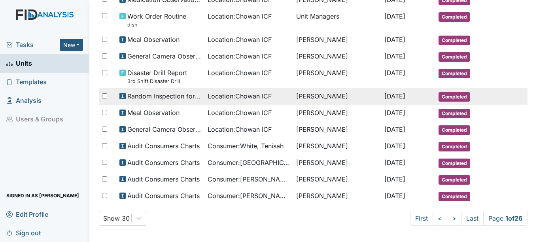
scroll to position [435, 0]
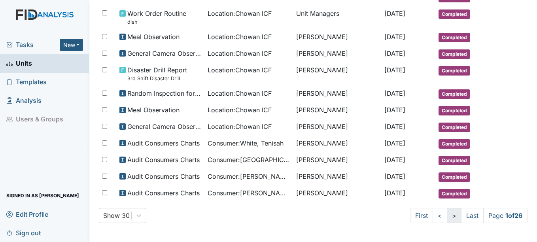
click at [447, 218] on link ">" at bounding box center [454, 215] width 15 height 15
click at [446, 218] on link ">" at bounding box center [453, 215] width 15 height 15
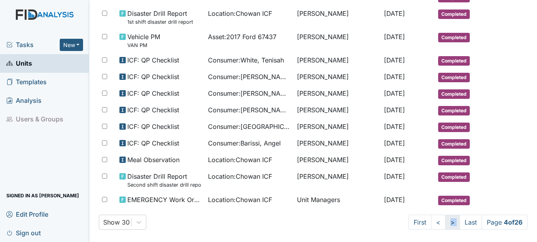
click at [446, 218] on link ">" at bounding box center [453, 222] width 15 height 15
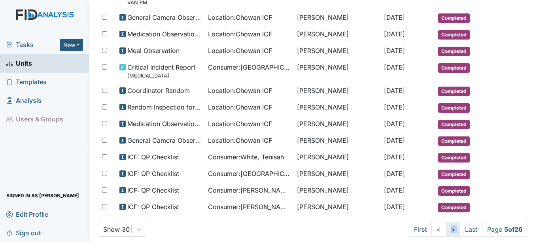
click at [446, 222] on link ">" at bounding box center [453, 229] width 15 height 15
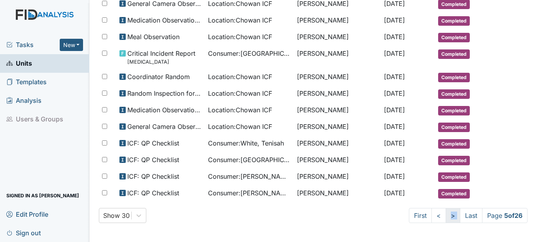
click at [446, 218] on link ">" at bounding box center [453, 215] width 15 height 15
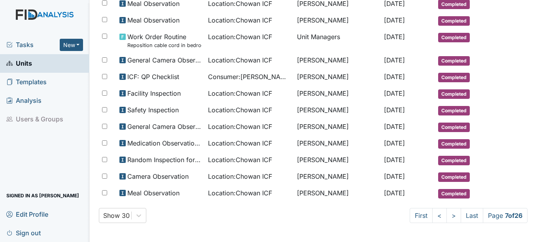
scroll to position [429, 0]
click at [447, 218] on link ">" at bounding box center [454, 215] width 15 height 15
click at [446, 218] on link ">" at bounding box center [453, 215] width 15 height 15
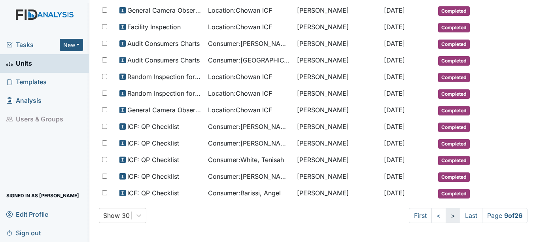
click at [446, 218] on link ">" at bounding box center [453, 215] width 15 height 15
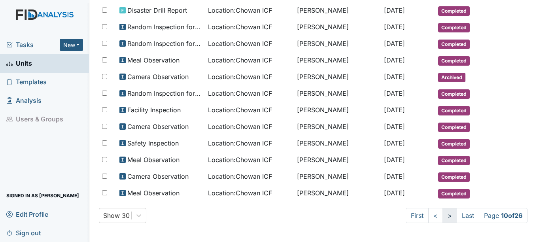
click at [445, 218] on link ">" at bounding box center [450, 215] width 15 height 15
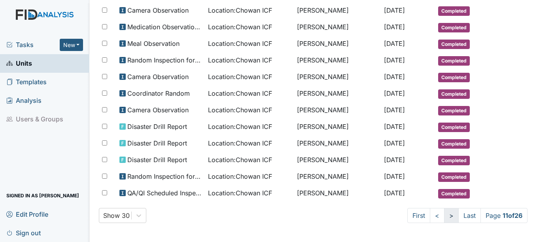
scroll to position [401, 0]
click at [445, 218] on link ">" at bounding box center [451, 215] width 15 height 15
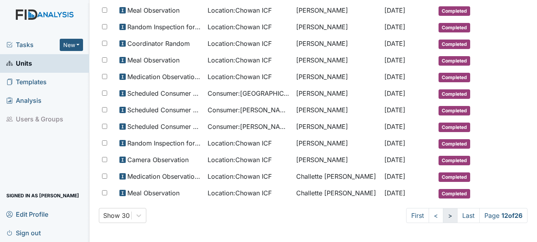
click at [445, 218] on link ">" at bounding box center [450, 215] width 15 height 15
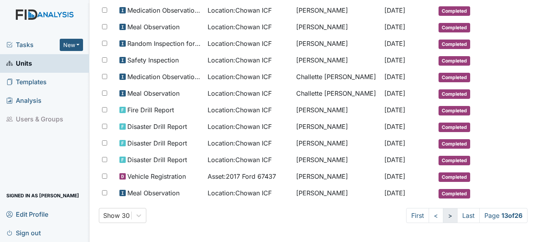
click at [443, 214] on link ">" at bounding box center [450, 215] width 15 height 15
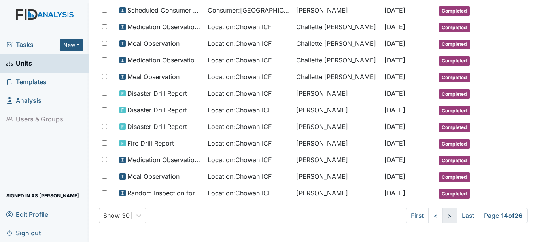
click at [443, 214] on link ">" at bounding box center [450, 215] width 15 height 15
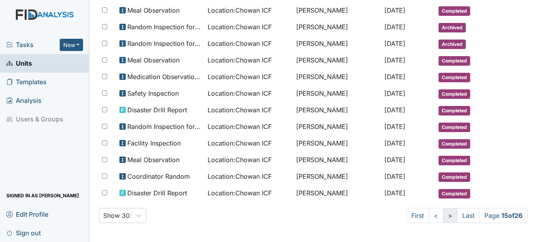
click at [443, 214] on link ">" at bounding box center [450, 215] width 15 height 15
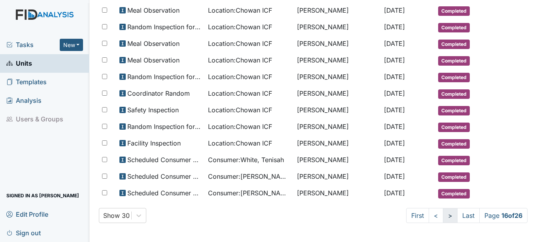
click at [443, 214] on link ">" at bounding box center [450, 215] width 15 height 15
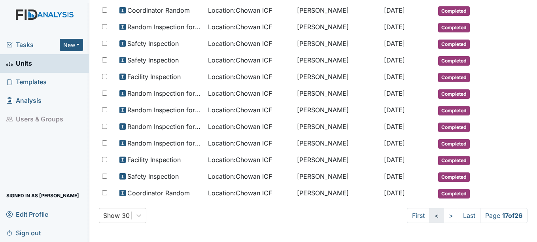
click at [431, 215] on link "<" at bounding box center [437, 215] width 15 height 15
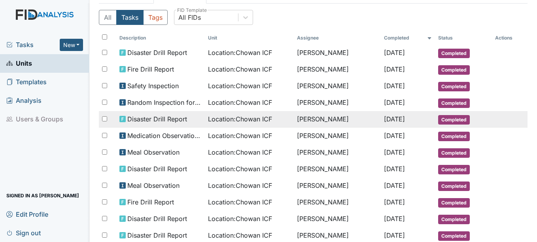
scroll to position [0, 0]
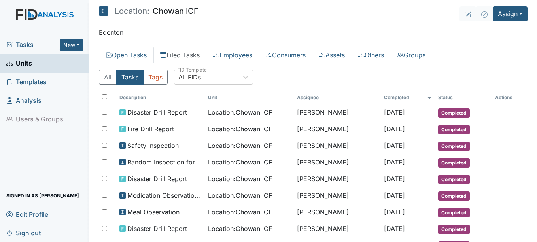
click at [186, 53] on link "Filed Tasks" at bounding box center [180, 55] width 53 height 17
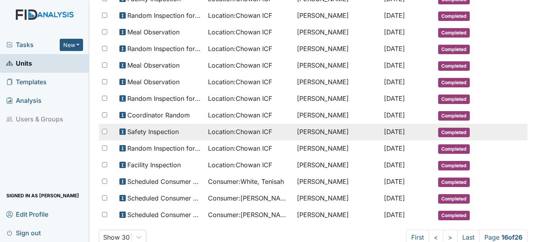
scroll to position [401, 0]
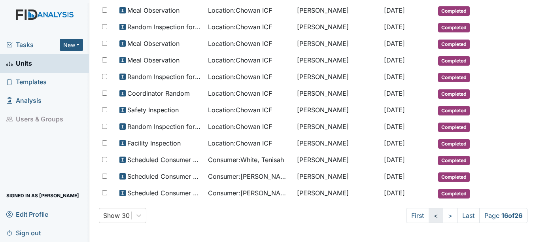
click at [429, 219] on link "<" at bounding box center [436, 215] width 15 height 15
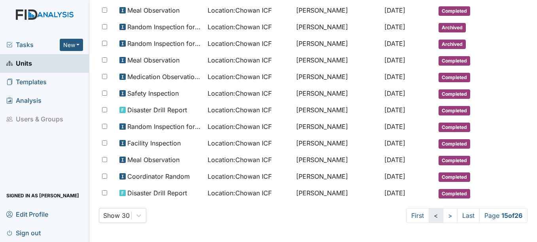
click at [429, 217] on link "<" at bounding box center [436, 215] width 15 height 15
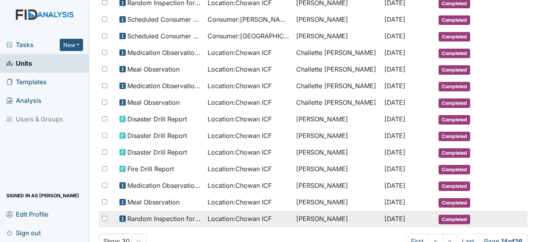
scroll to position [362, 0]
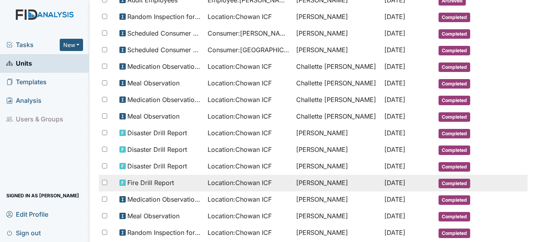
click at [448, 182] on span "Completed" at bounding box center [455, 183] width 32 height 9
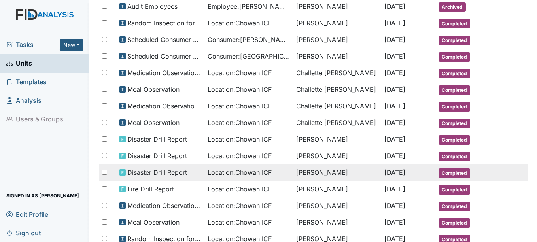
scroll to position [401, 0]
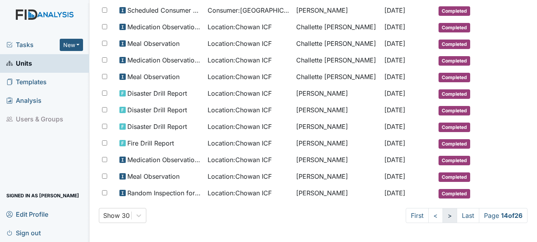
click at [443, 216] on link ">" at bounding box center [450, 215] width 15 height 15
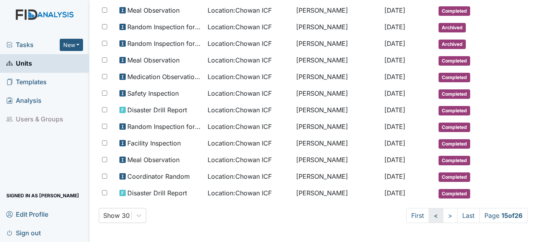
click at [429, 214] on link "<" at bounding box center [436, 215] width 15 height 15
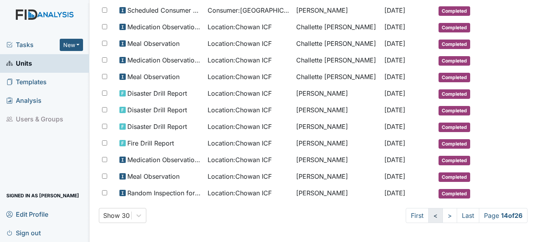
click at [429, 214] on link "<" at bounding box center [436, 215] width 15 height 15
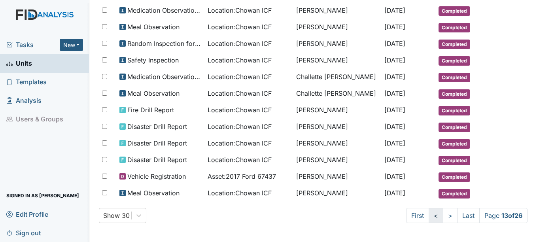
click at [429, 218] on link "<" at bounding box center [436, 215] width 15 height 15
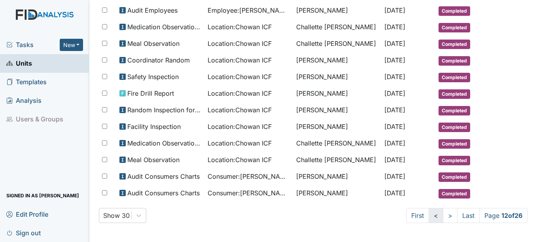
click at [429, 215] on link "<" at bounding box center [436, 215] width 15 height 15
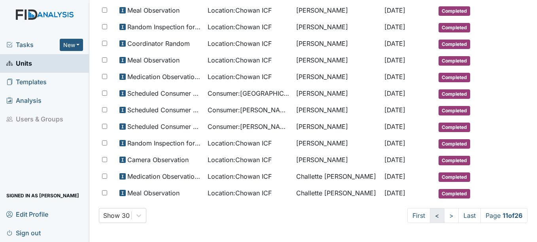
click at [430, 215] on link "<" at bounding box center [437, 215] width 15 height 15
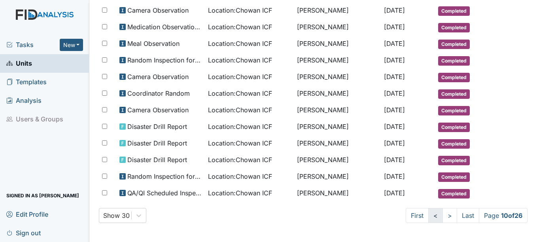
click at [431, 217] on link "<" at bounding box center [436, 215] width 15 height 15
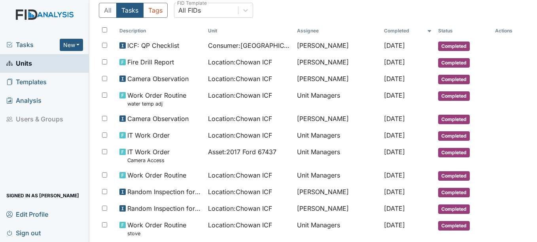
scroll to position [79, 0]
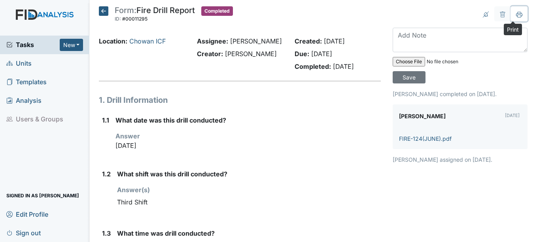
click at [516, 15] on icon at bounding box center [519, 14] width 6 height 6
